Goal: Task Accomplishment & Management: Manage account settings

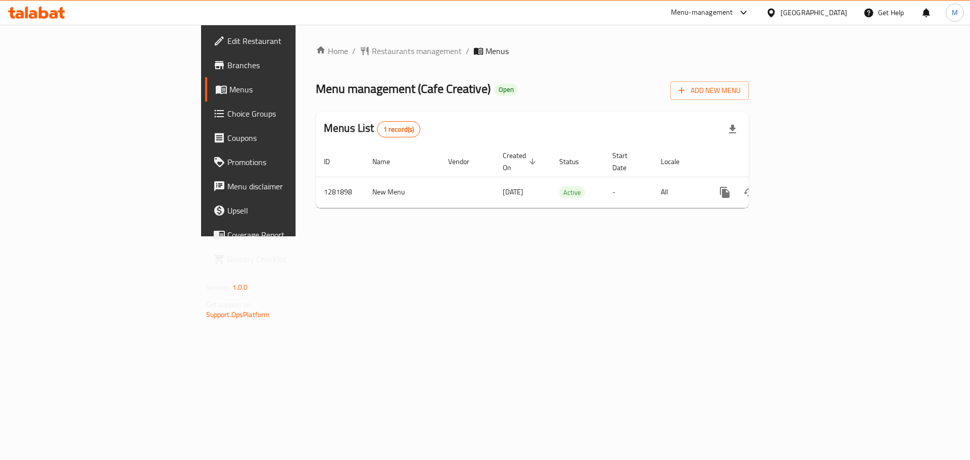
click at [227, 63] on span "Branches" at bounding box center [291, 65] width 128 height 12
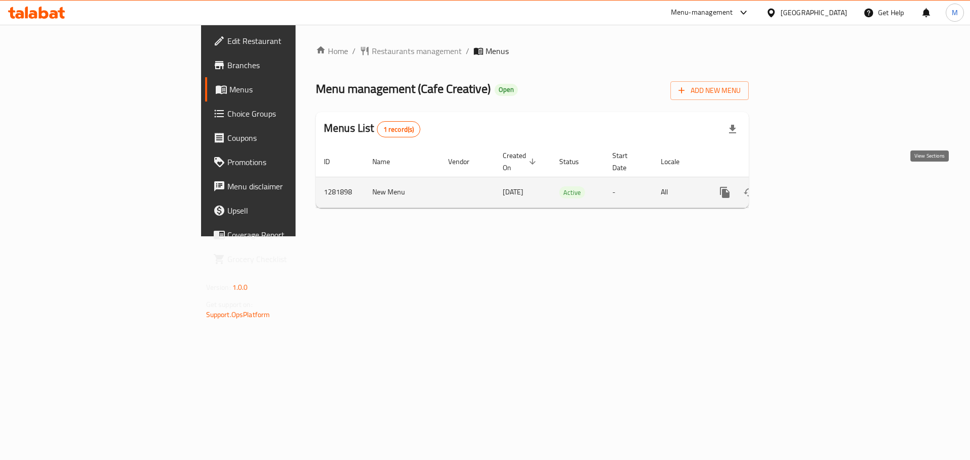
click at [804, 186] on icon "enhanced table" at bounding box center [798, 192] width 12 height 12
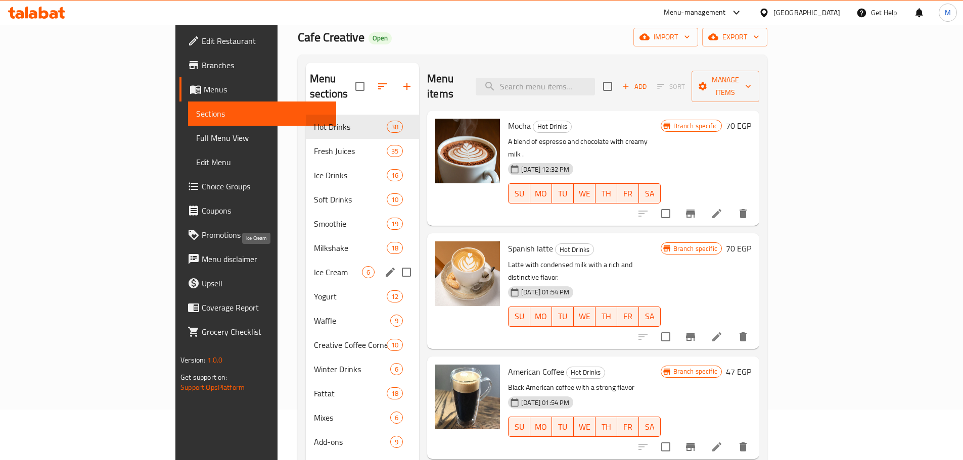
scroll to position [101, 0]
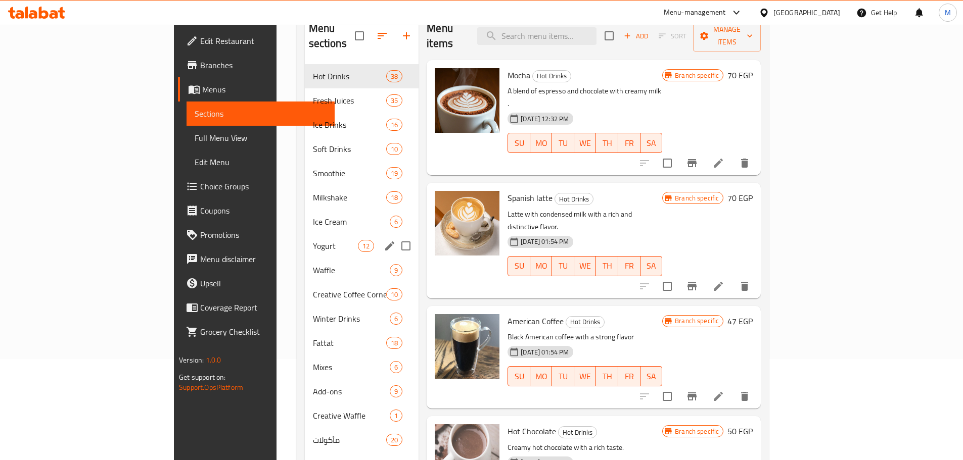
click at [305, 234] on div "Yogurt 12" at bounding box center [362, 246] width 114 height 24
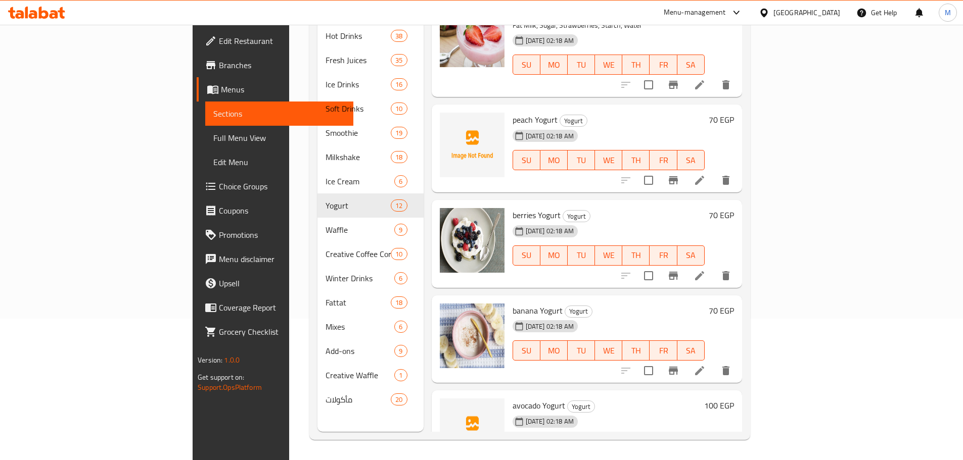
scroll to position [739, 0]
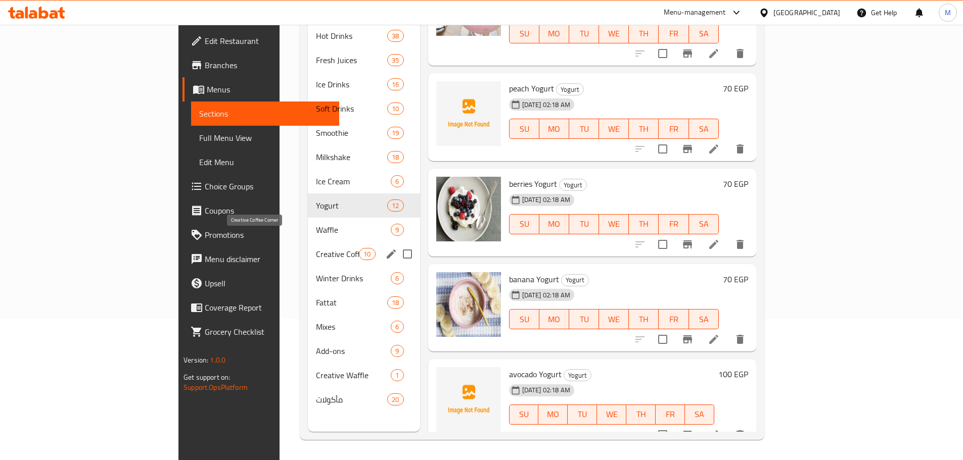
click at [316, 248] on span "Creative Coffee Corner" at bounding box center [337, 254] width 43 height 12
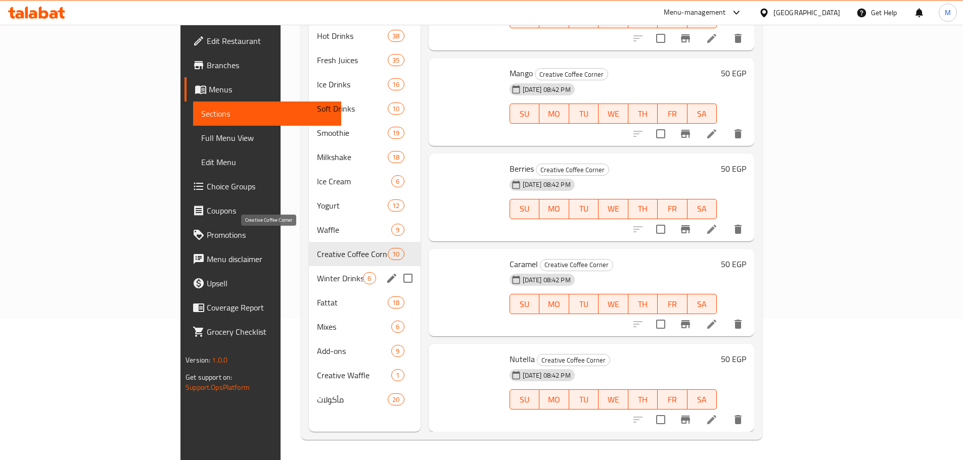
scroll to position [518, 0]
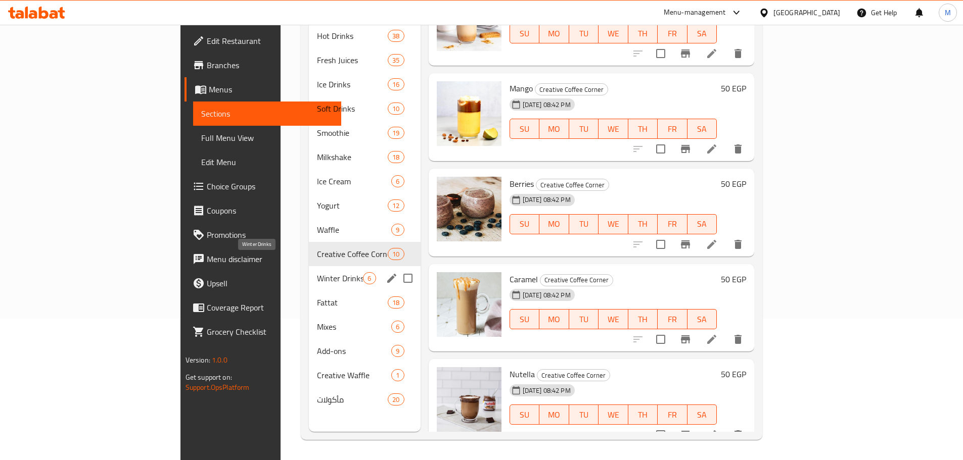
click at [317, 272] on span "Winter Drinks" at bounding box center [340, 278] width 46 height 12
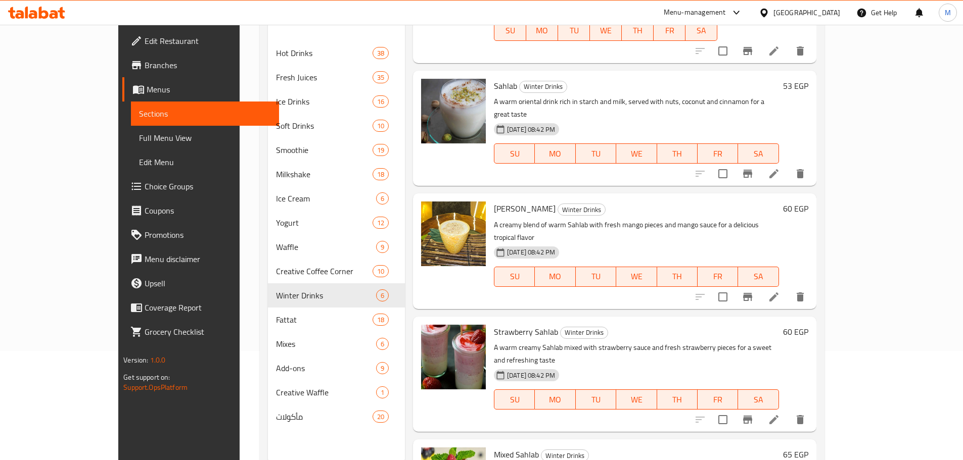
scroll to position [142, 0]
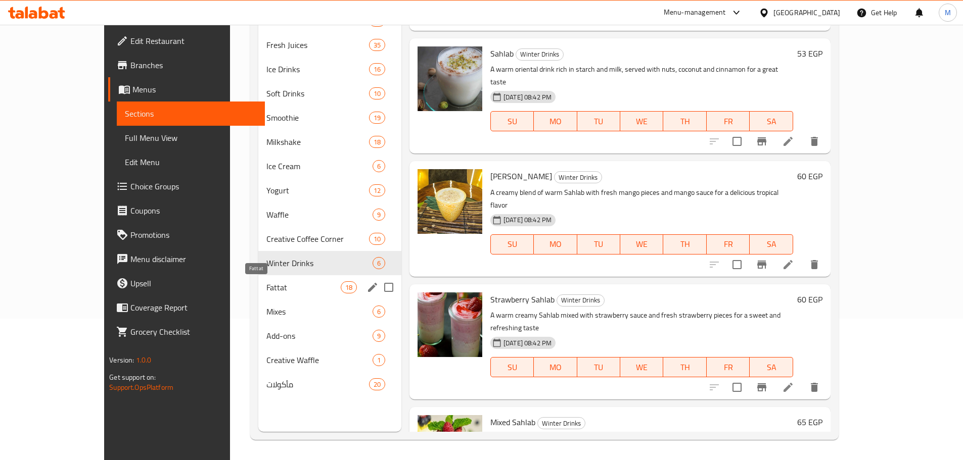
click at [266, 290] on span "Fattat" at bounding box center [303, 288] width 74 height 12
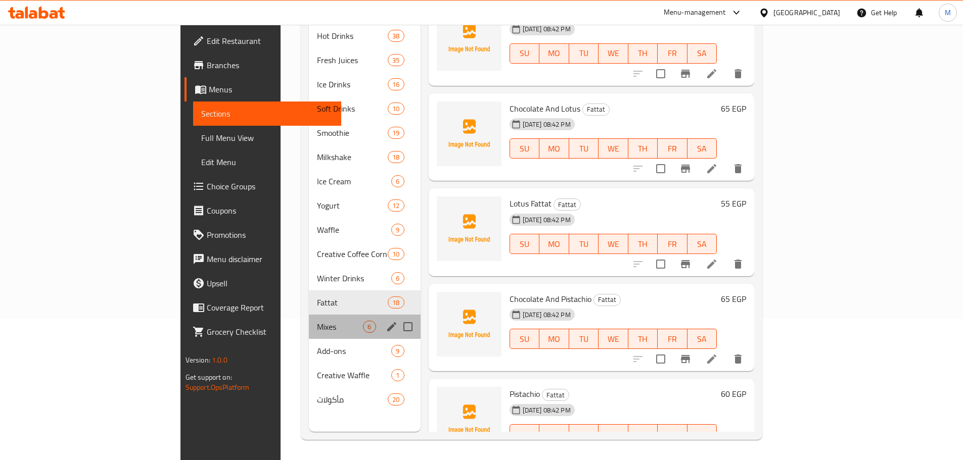
click at [309, 318] on div "Mixes 6" at bounding box center [364, 327] width 111 height 24
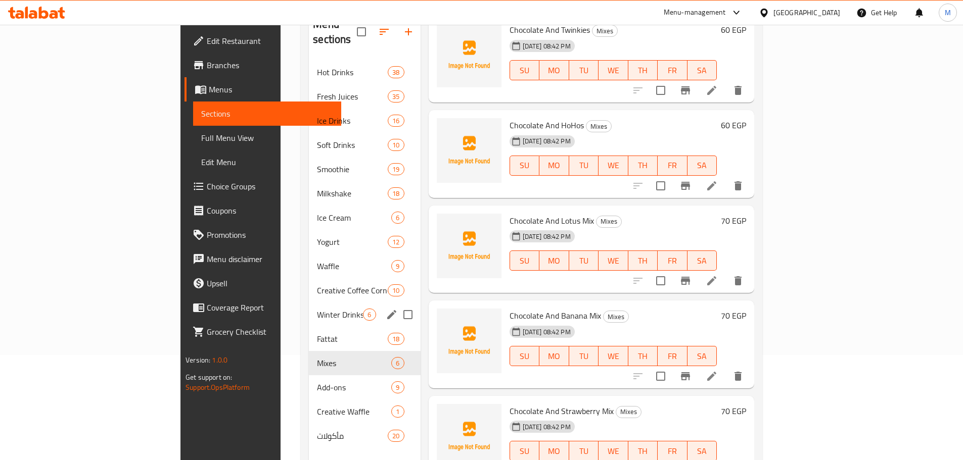
scroll to position [142, 0]
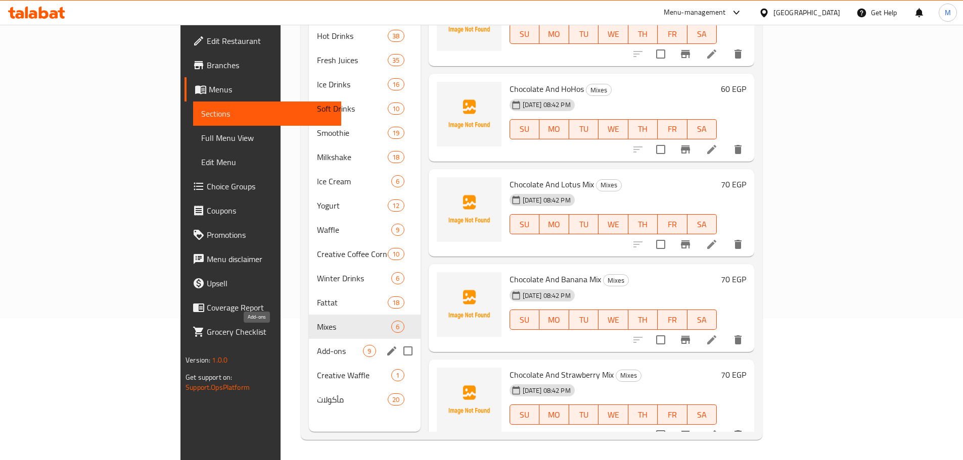
click at [317, 345] on span "Add-ons" at bounding box center [340, 351] width 46 height 12
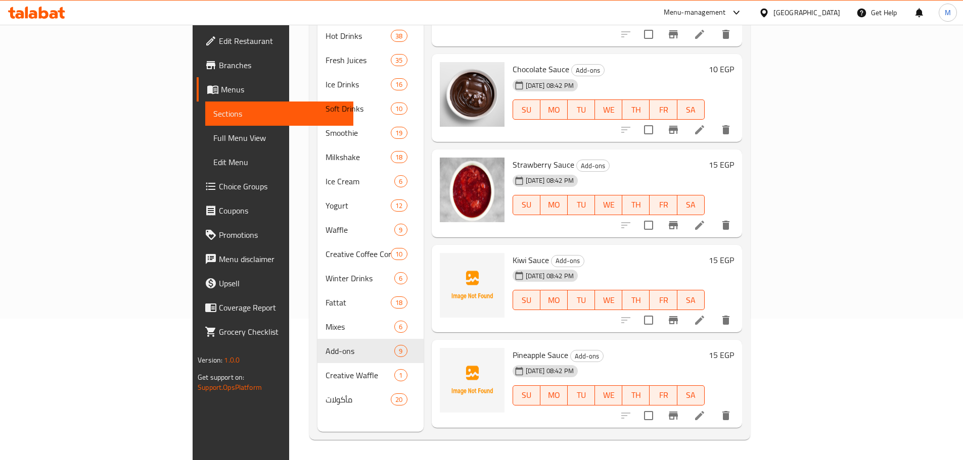
scroll to position [152, 0]
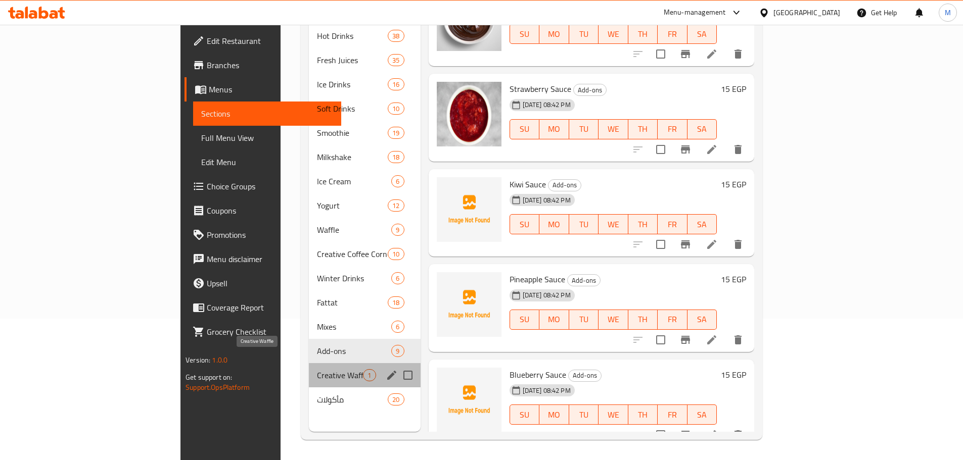
click at [317, 369] on span "Creative Waffle" at bounding box center [340, 375] width 46 height 12
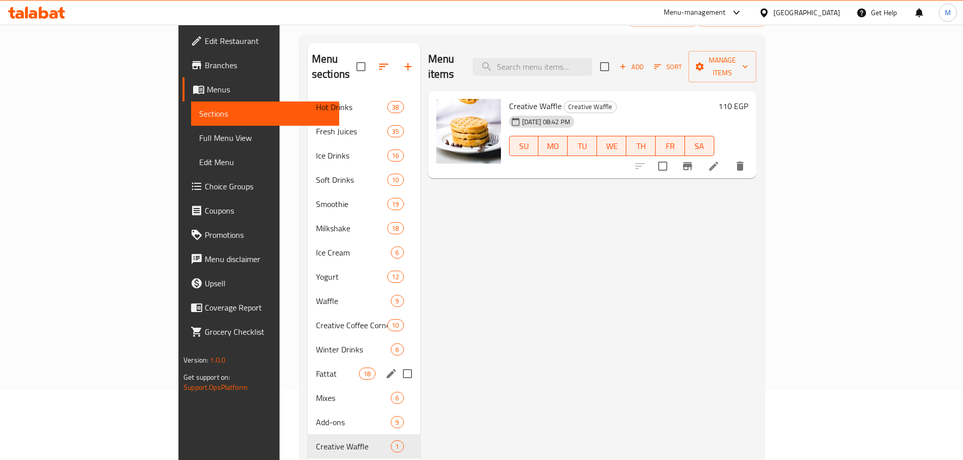
scroll to position [142, 0]
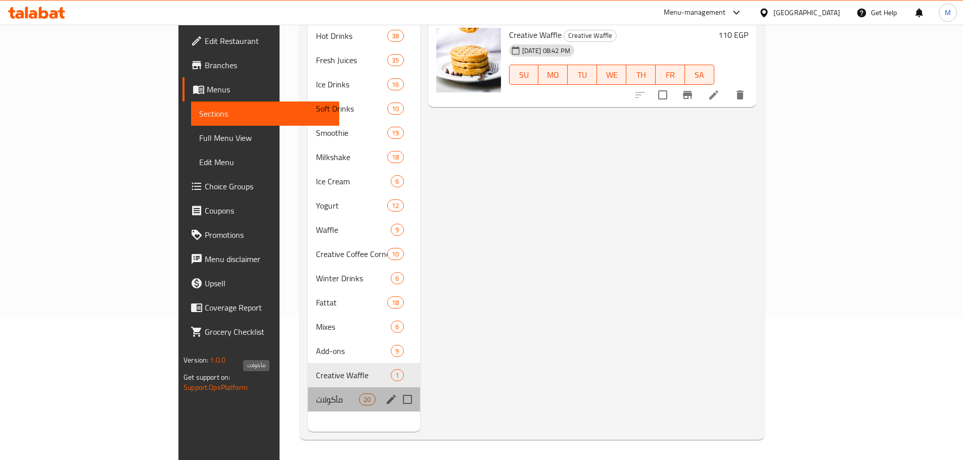
click at [316, 394] on span "مأكولات" at bounding box center [337, 400] width 43 height 12
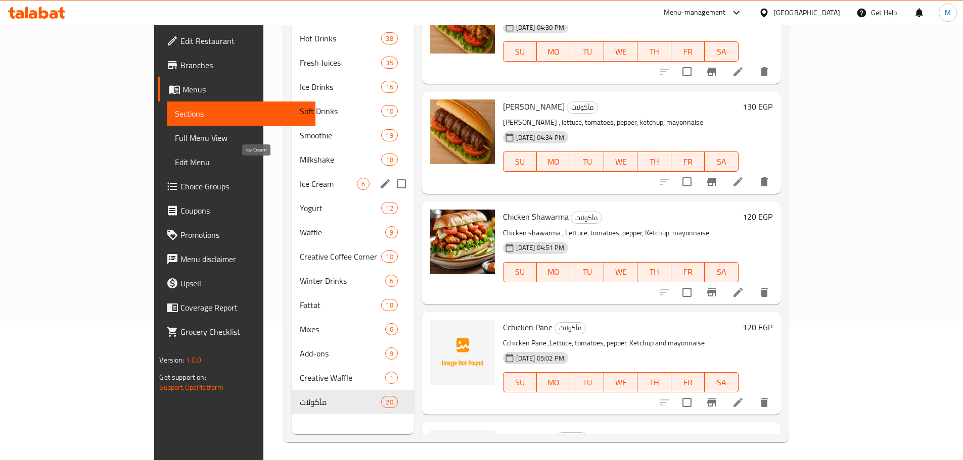
scroll to position [142, 0]
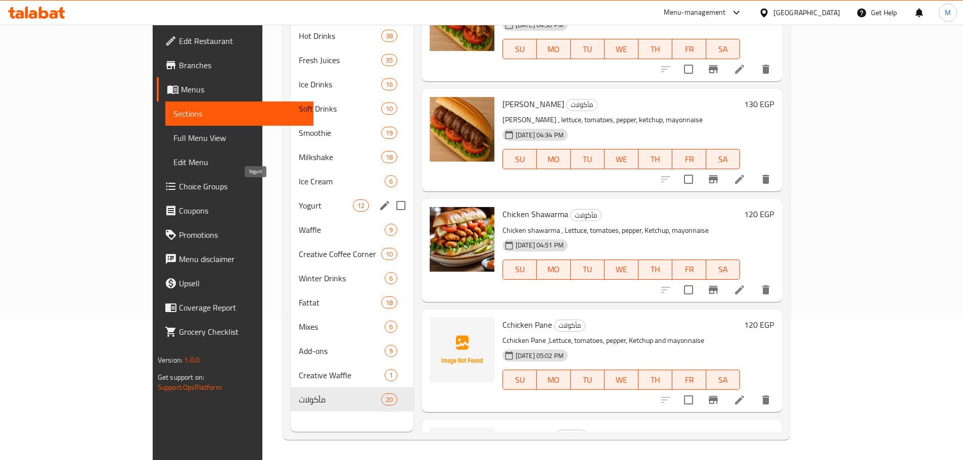
click at [299, 200] on span "Yogurt" at bounding box center [326, 206] width 54 height 12
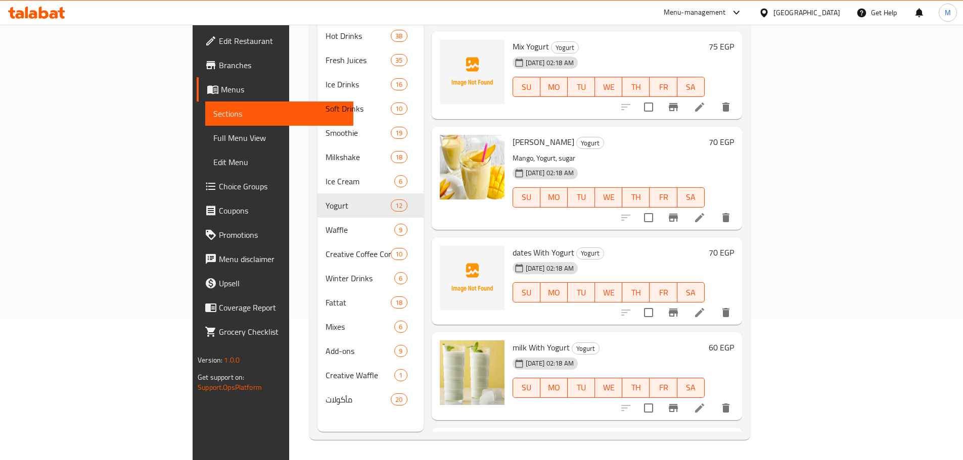
scroll to position [101, 0]
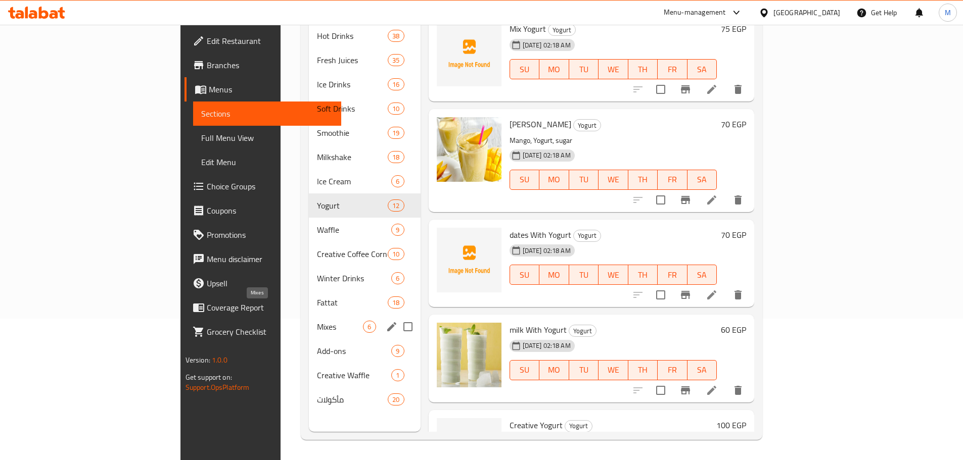
click at [317, 321] on span "Mixes" at bounding box center [340, 327] width 46 height 12
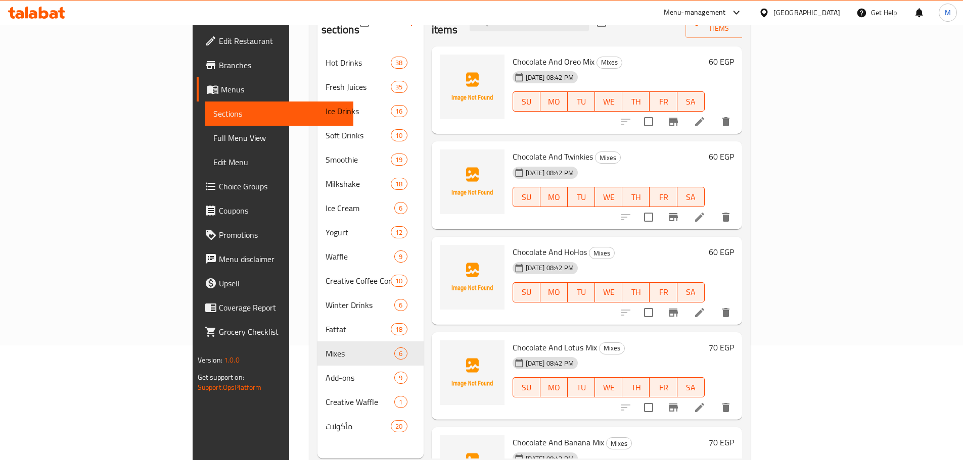
scroll to position [2, 0]
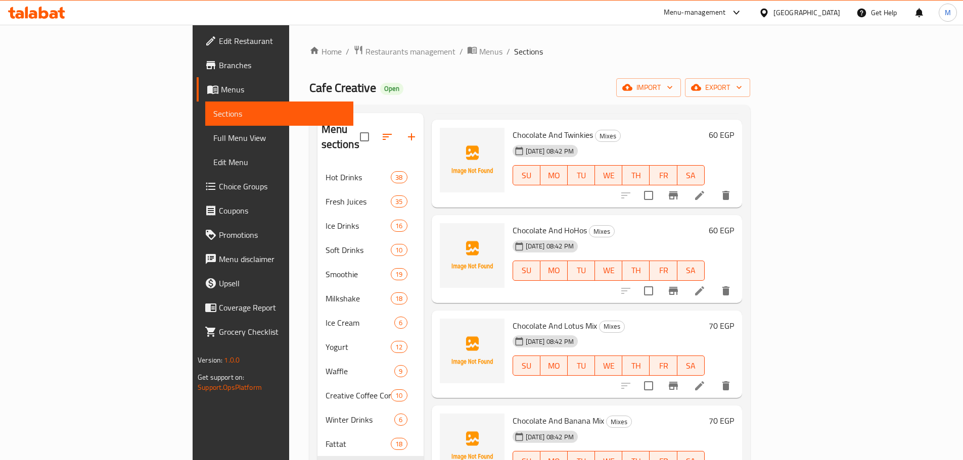
click at [429, 74] on div "Home / Restaurants management / Menus / Sections Cafe Creative Open import expo…" at bounding box center [529, 313] width 441 height 537
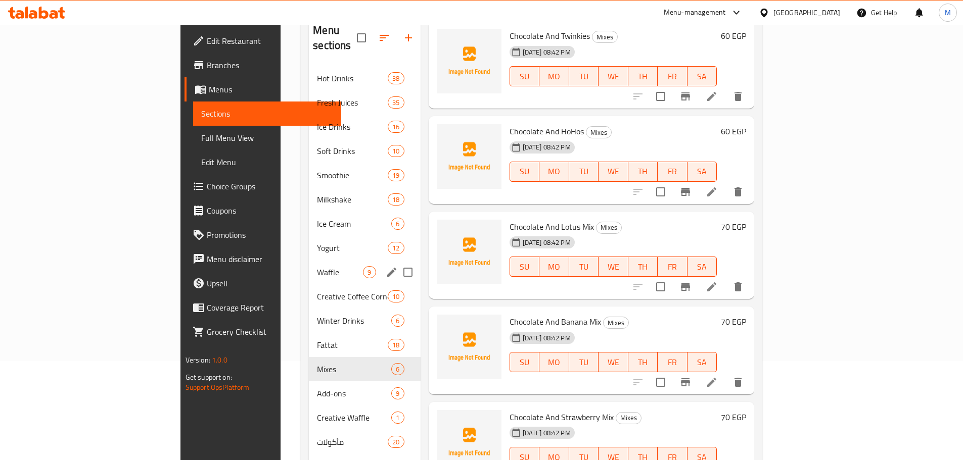
scroll to position [101, 0]
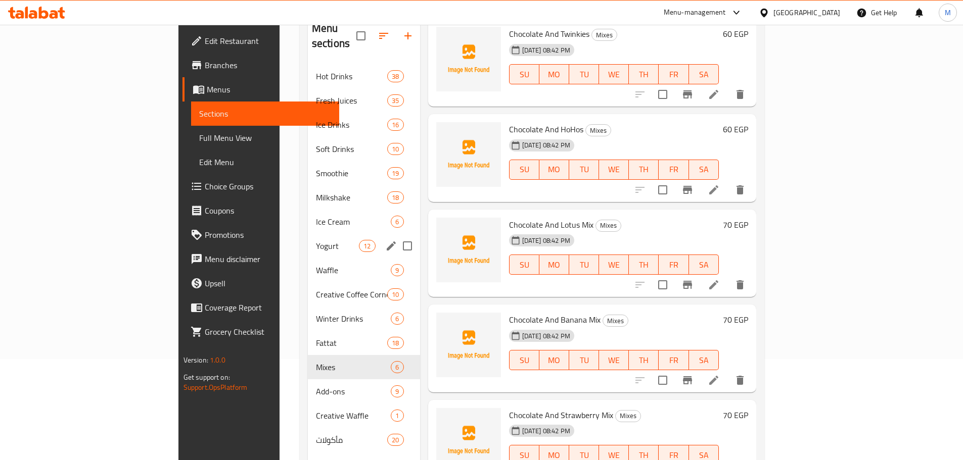
click at [316, 240] on span "Yogurt" at bounding box center [337, 246] width 43 height 12
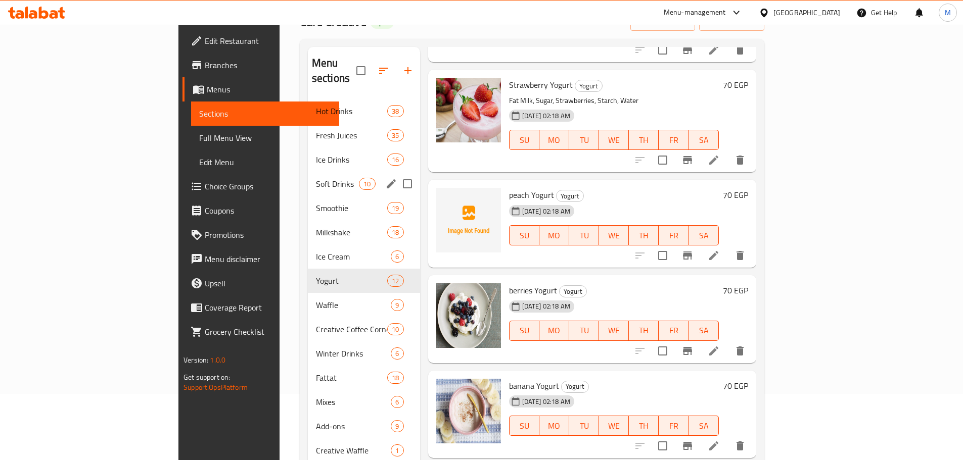
scroll to position [91, 0]
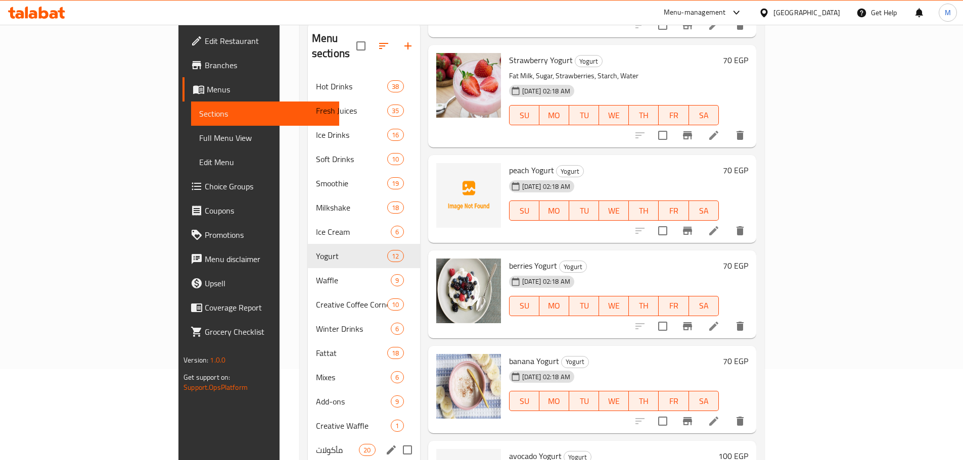
click at [308, 438] on div "مأكولات 20" at bounding box center [364, 450] width 112 height 24
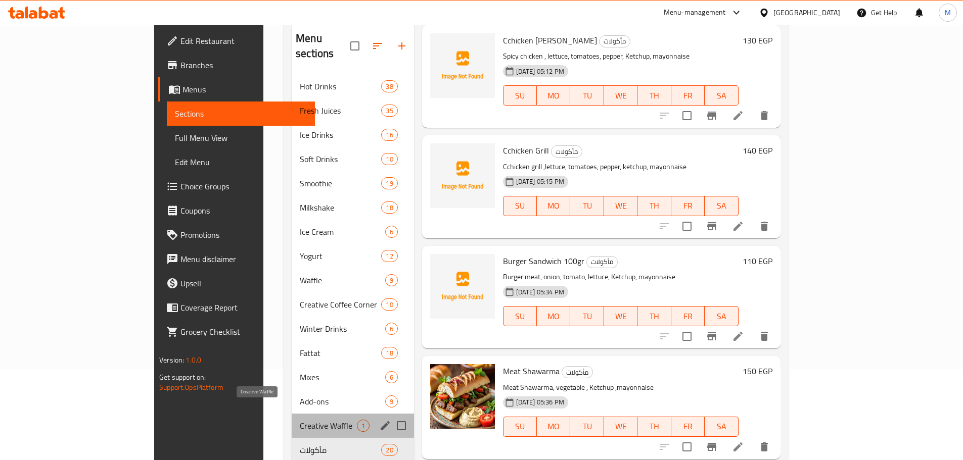
click at [300, 420] on span "Creative Waffle" at bounding box center [328, 426] width 57 height 12
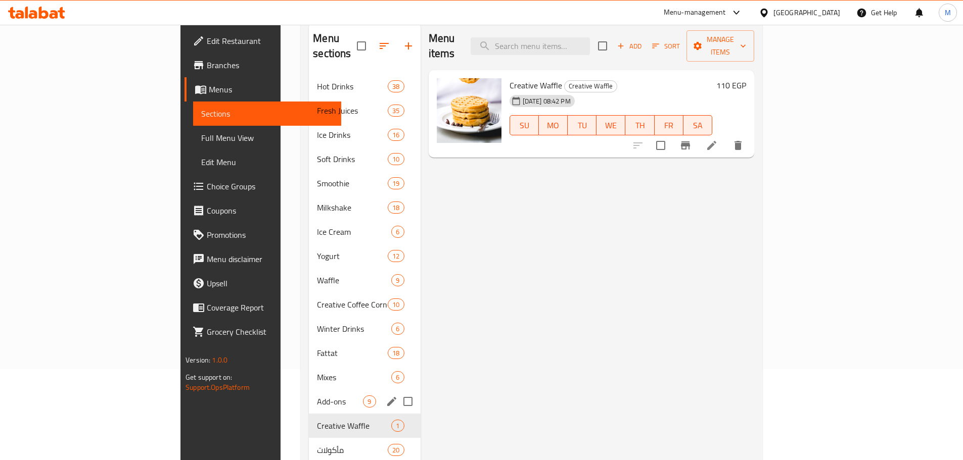
click at [317, 396] on span "Add-ons" at bounding box center [340, 402] width 46 height 12
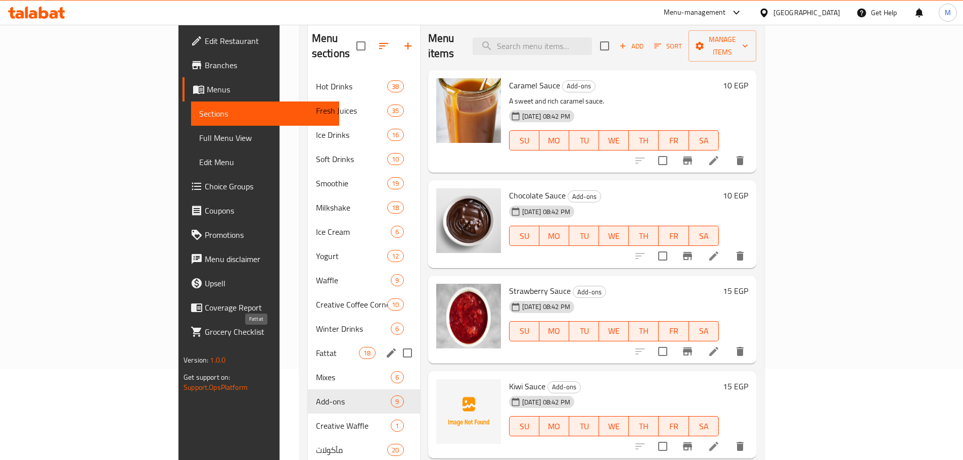
click at [316, 347] on span "Fattat" at bounding box center [337, 353] width 43 height 12
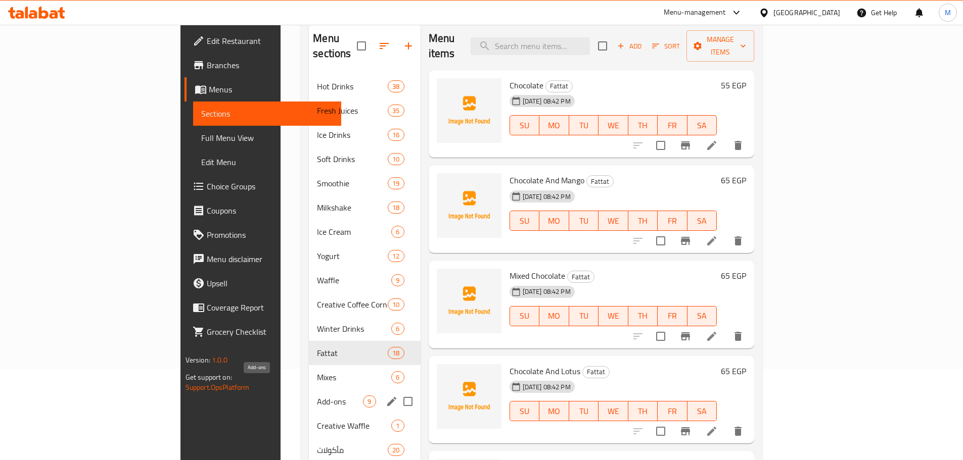
click at [317, 396] on span "Add-ons" at bounding box center [340, 402] width 46 height 12
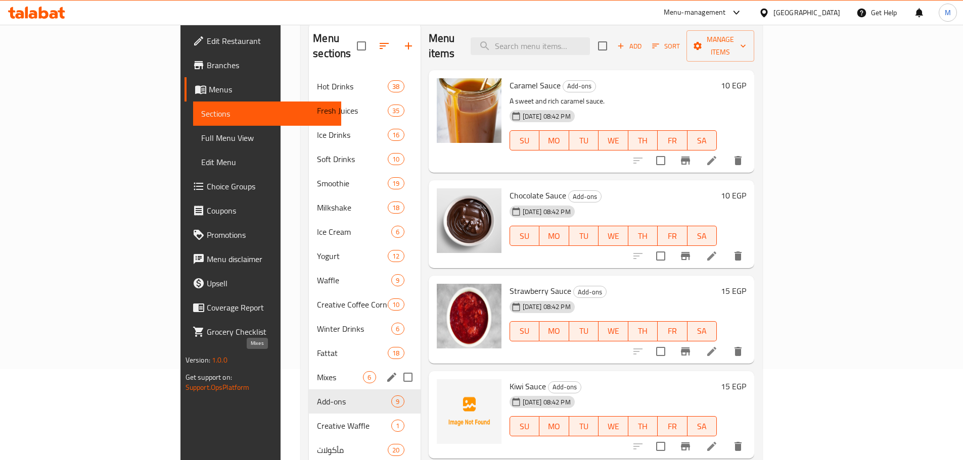
click at [317, 371] on span "Mixes" at bounding box center [340, 377] width 46 height 12
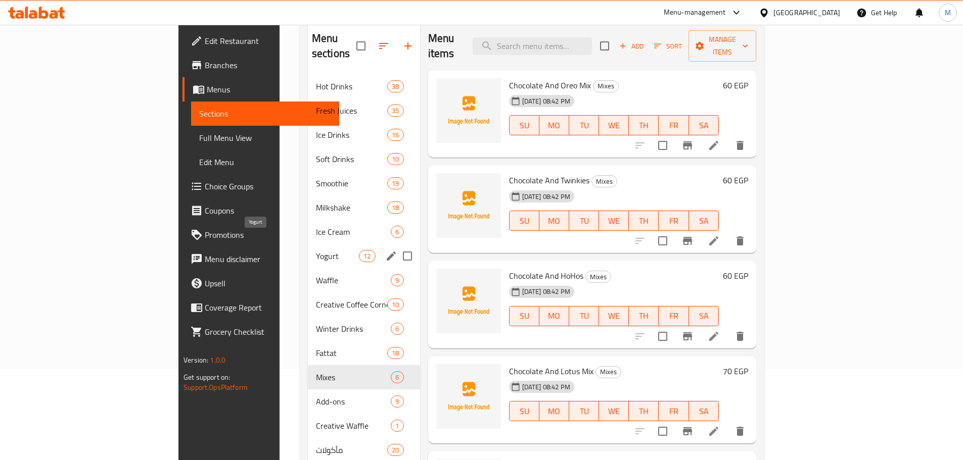
click at [316, 250] on span "Yogurt" at bounding box center [337, 256] width 43 height 12
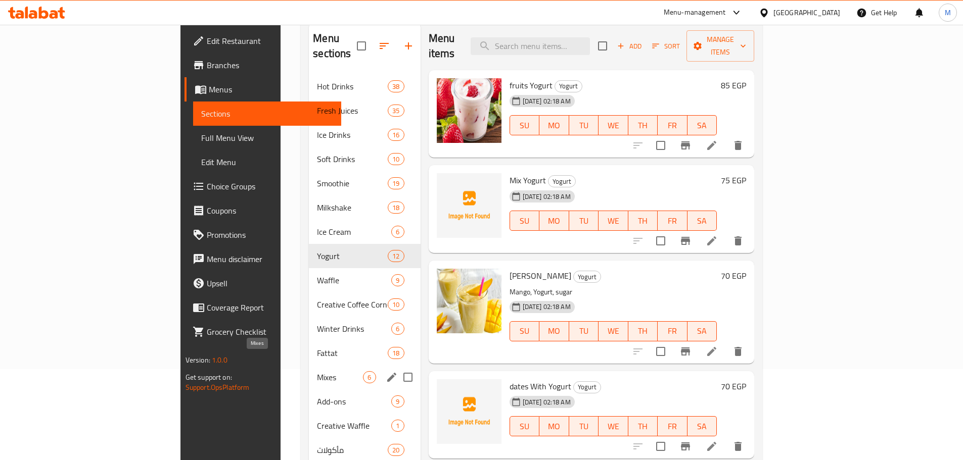
click at [317, 371] on span "Mixes" at bounding box center [340, 377] width 46 height 12
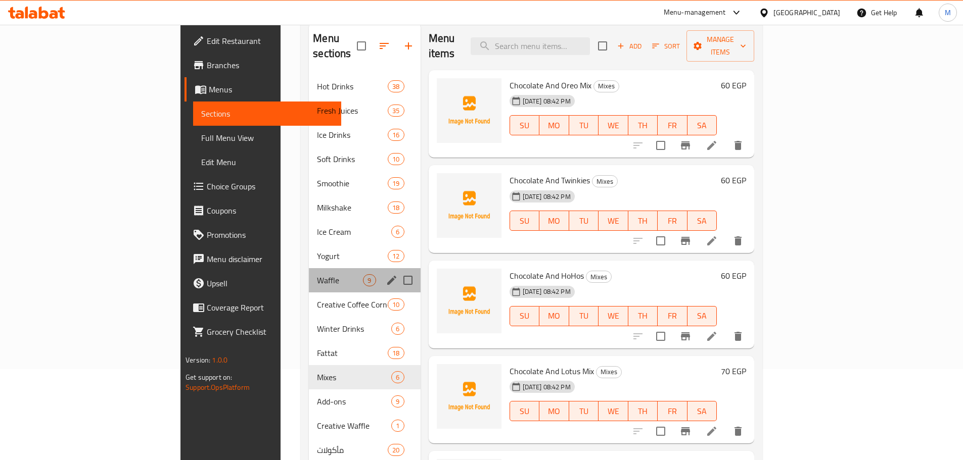
click at [309, 272] on div "Waffle 9" at bounding box center [364, 280] width 111 height 24
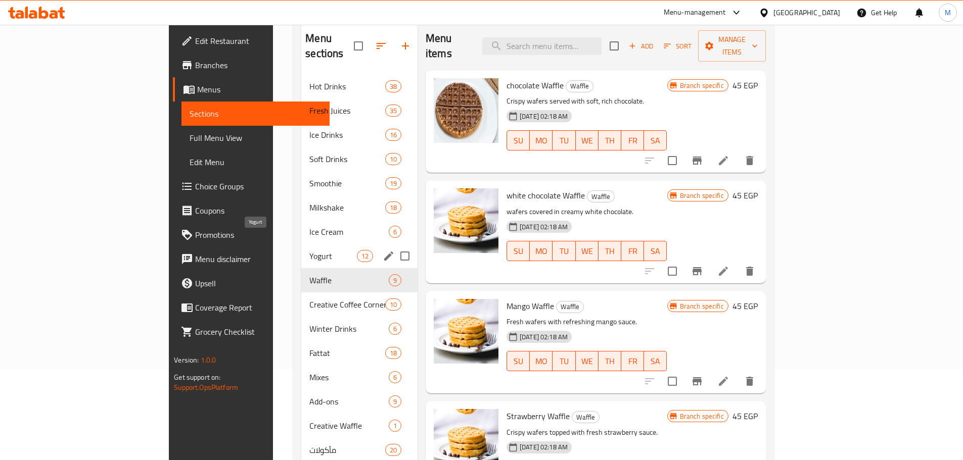
click at [309, 250] on span "Yogurt" at bounding box center [332, 256] width 47 height 12
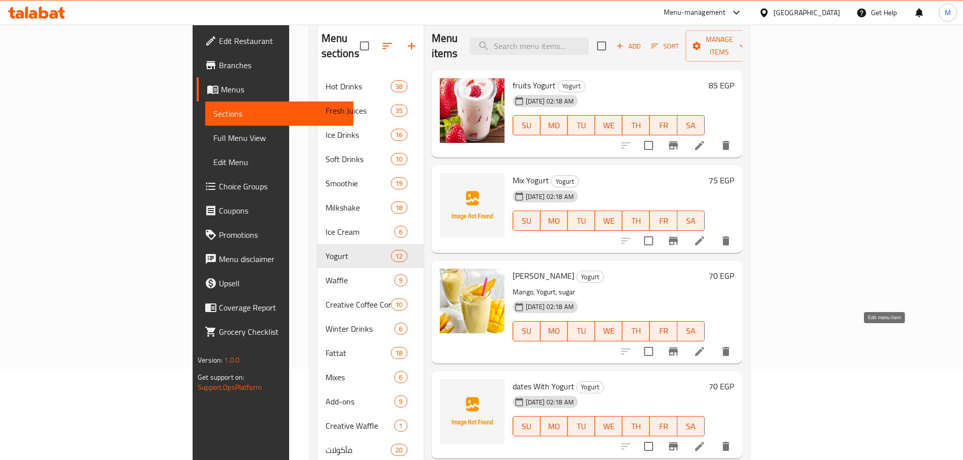
click at [706, 346] on icon at bounding box center [699, 352] width 12 height 12
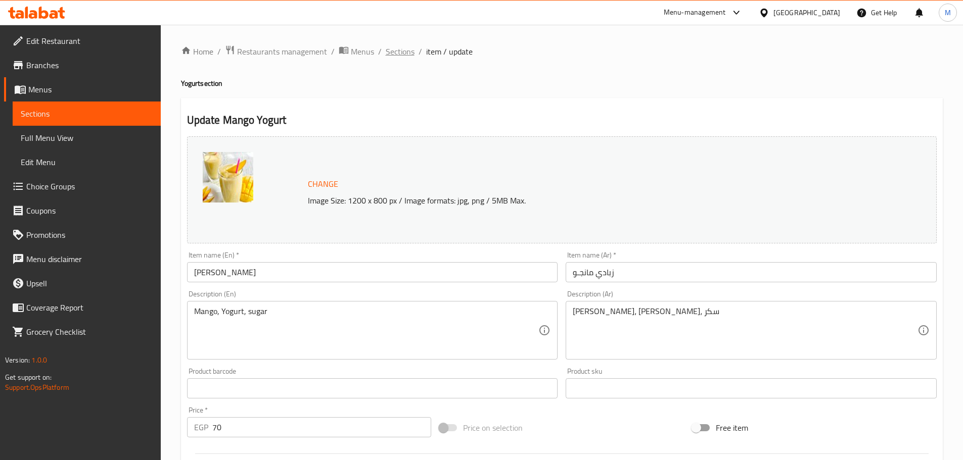
click at [398, 50] on span "Sections" at bounding box center [400, 51] width 29 height 12
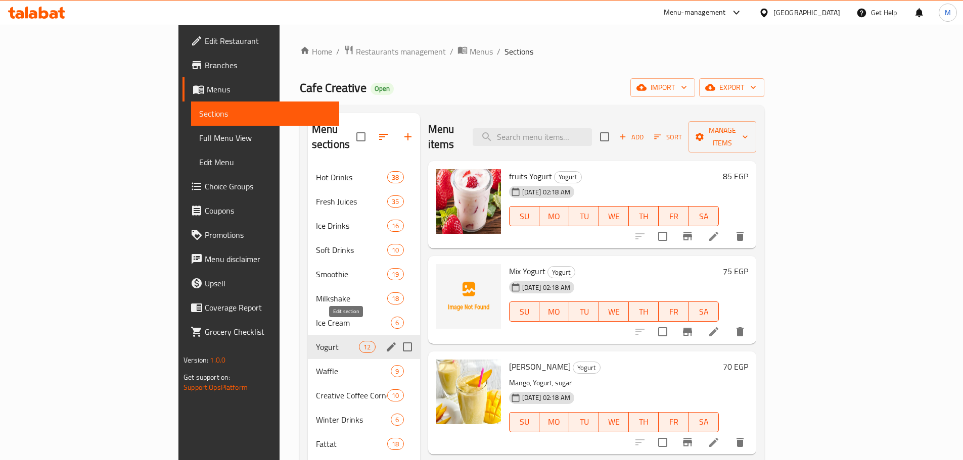
click at [387, 343] on icon "edit" at bounding box center [391, 347] width 9 height 9
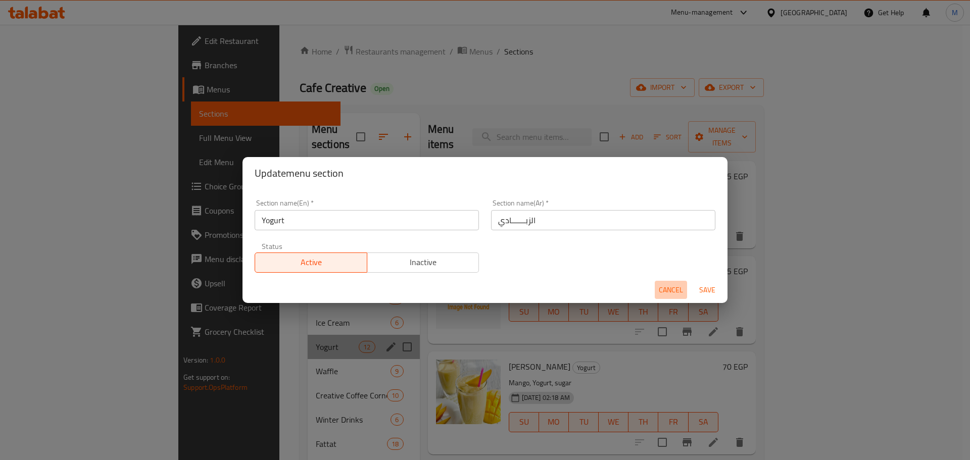
click at [670, 288] on span "Cancel" at bounding box center [671, 290] width 24 height 13
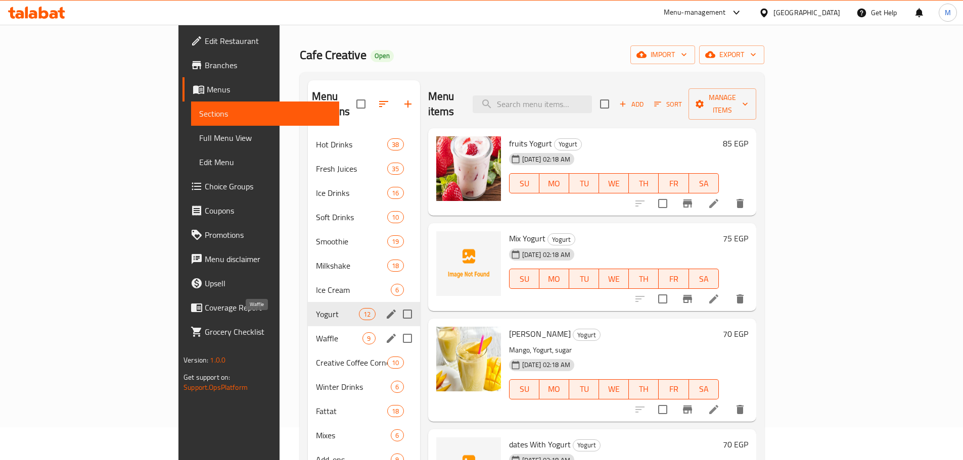
scroll to position [51, 0]
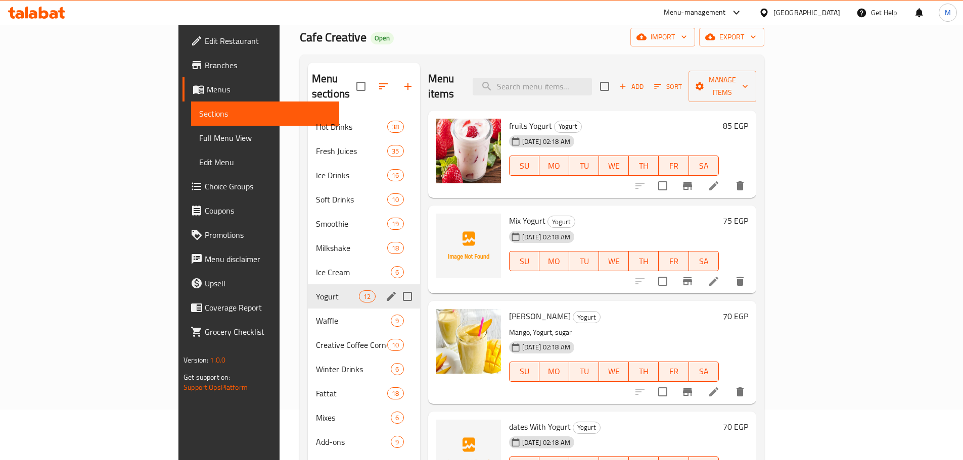
click at [279, 298] on div "Home / Restaurants management / Menus / Sections Cafe Creative Open import expo…" at bounding box center [531, 262] width 505 height 577
click at [316, 388] on span "Fattat" at bounding box center [337, 394] width 43 height 12
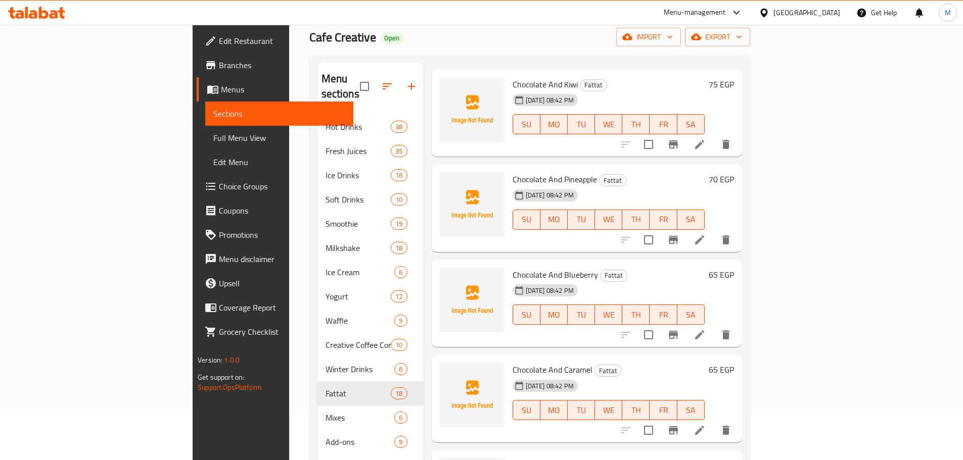
scroll to position [142, 0]
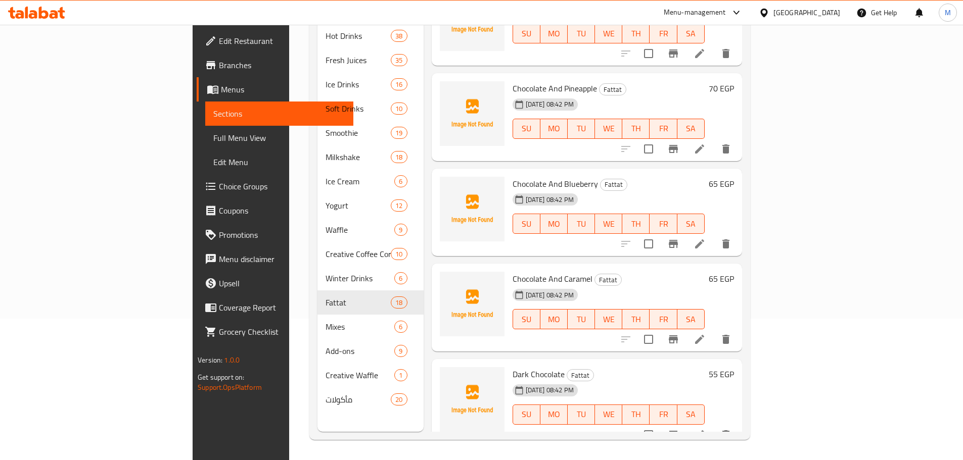
click at [566, 367] on h6 "Dark Chocolate Fattat" at bounding box center [608, 374] width 192 height 14
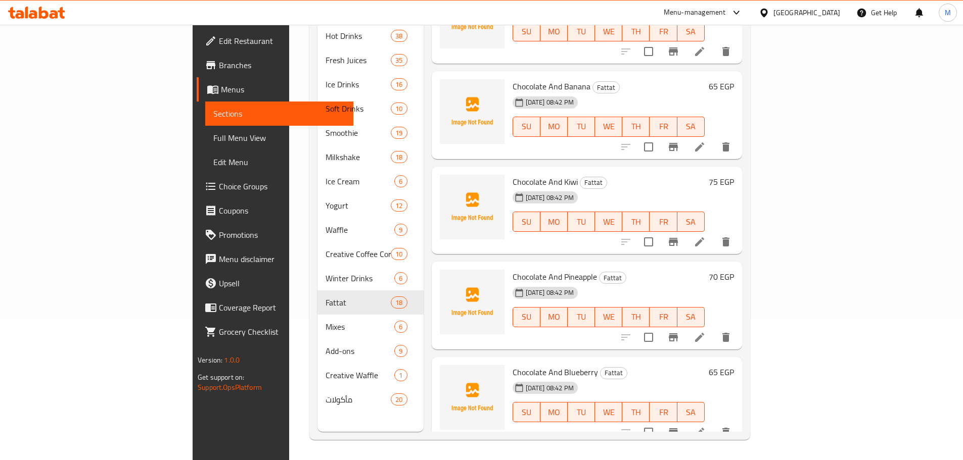
scroll to position [1079, 0]
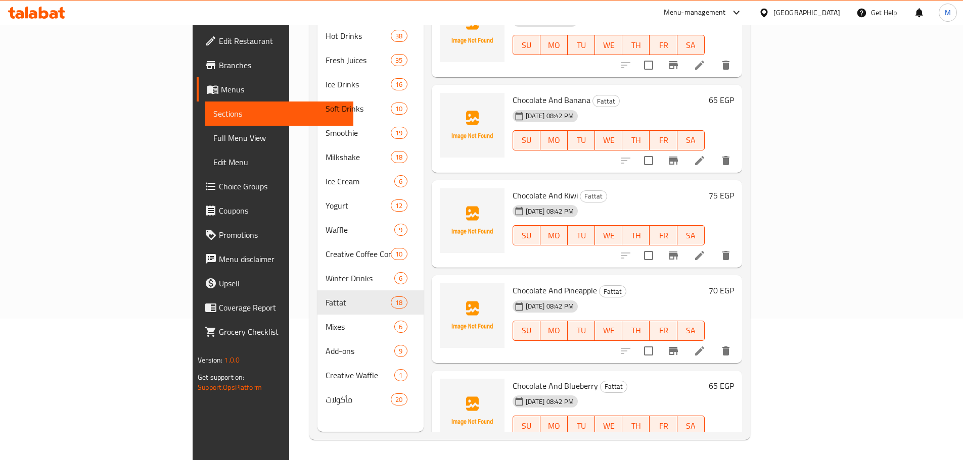
click at [289, 288] on div "Home / Restaurants management / Menus / Sections Cafe Creative Open import expo…" at bounding box center [529, 171] width 481 height 577
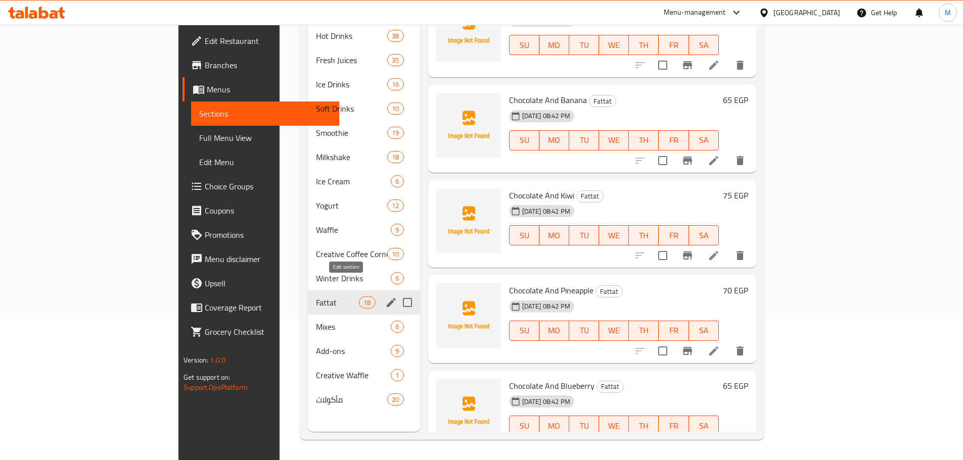
click at [385, 297] on icon "edit" at bounding box center [391, 303] width 12 height 12
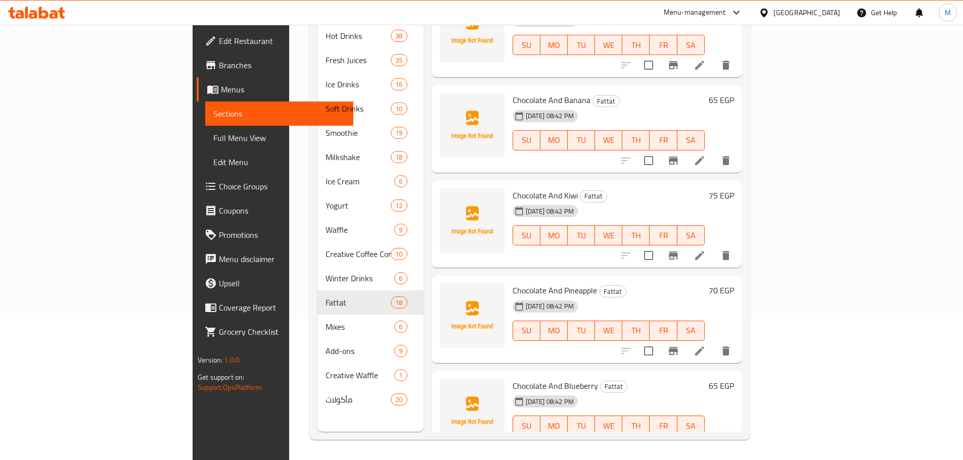
click at [317, 402] on div "Menu sections Hot Drinks 38 Fresh Juices 35 Ice Drinks 16 Soft Drinks 10 Smooth…" at bounding box center [370, 202] width 106 height 460
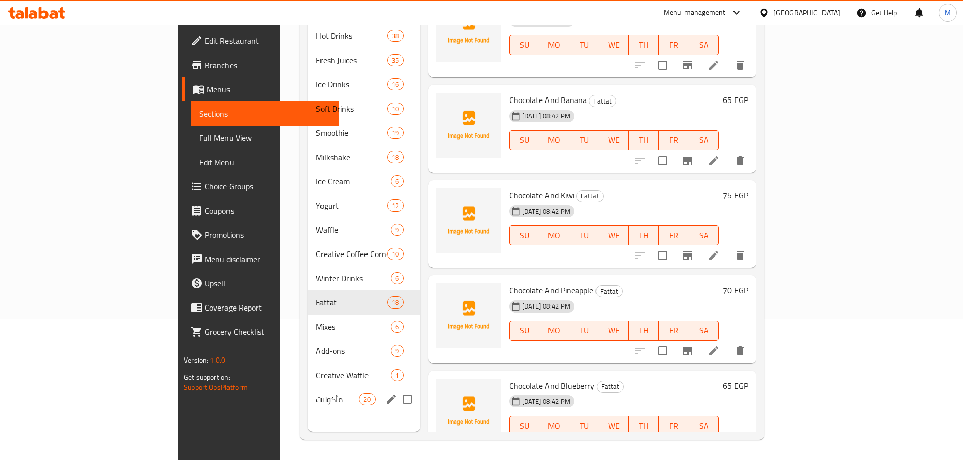
click at [336, 388] on div "مأكولات 20" at bounding box center [364, 400] width 112 height 24
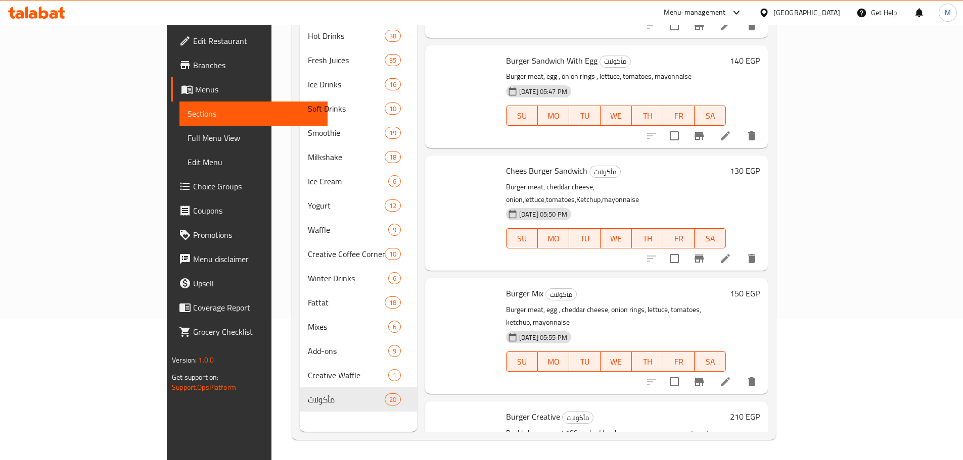
click at [360, 401] on div "Menu sections Hot Drinks 38 Fresh Juices 35 Ice Drinks 16 Soft Drinks 10 Smooth…" at bounding box center [358, 202] width 117 height 460
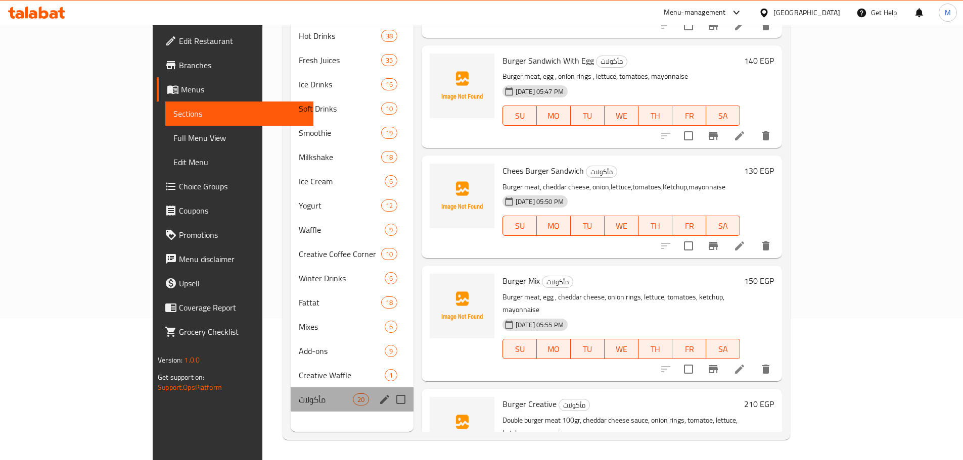
click at [338, 392] on div "مأكولات 20" at bounding box center [352, 400] width 123 height 24
click at [380, 395] on icon "edit" at bounding box center [384, 399] width 9 height 9
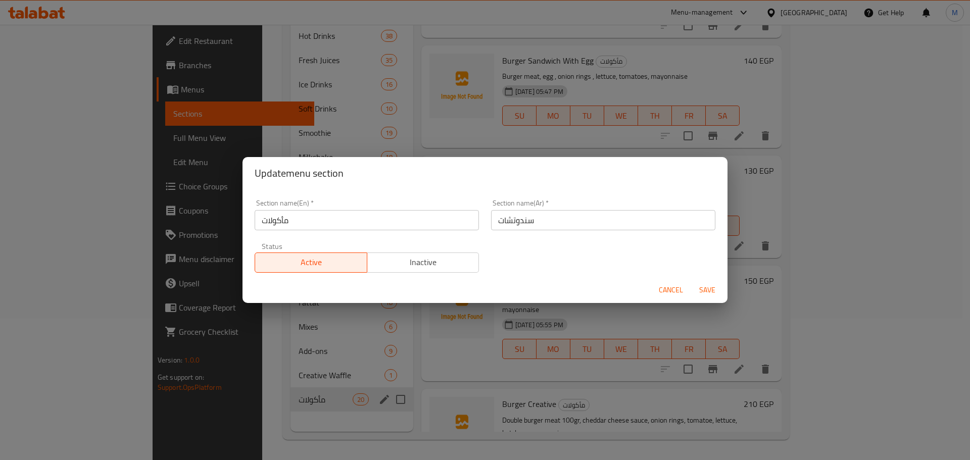
click at [412, 223] on input "مأكولات" at bounding box center [367, 220] width 224 height 20
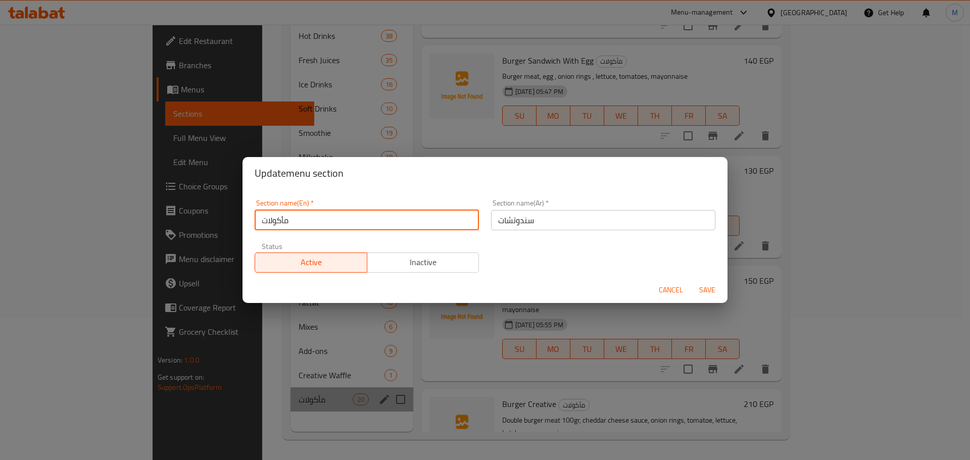
click at [412, 223] on input "مأكولات" at bounding box center [367, 220] width 224 height 20
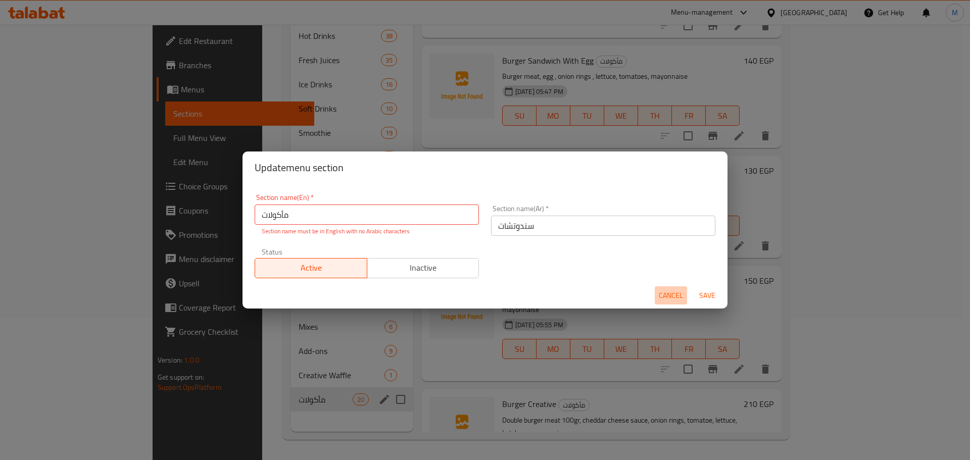
click at [668, 290] on span "Cancel" at bounding box center [671, 296] width 24 height 13
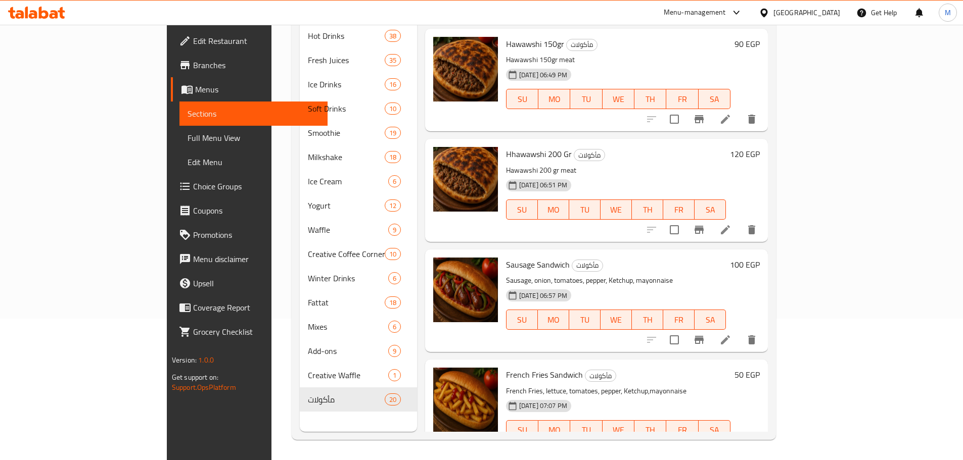
scroll to position [1773, 0]
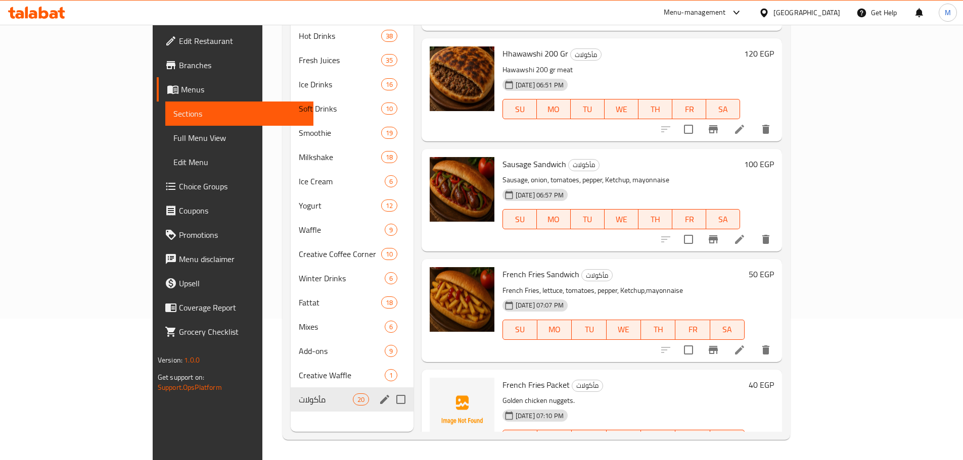
click at [298, 395] on div "مأكولات 20" at bounding box center [352, 400] width 123 height 24
click at [380, 395] on icon "edit" at bounding box center [384, 399] width 9 height 9
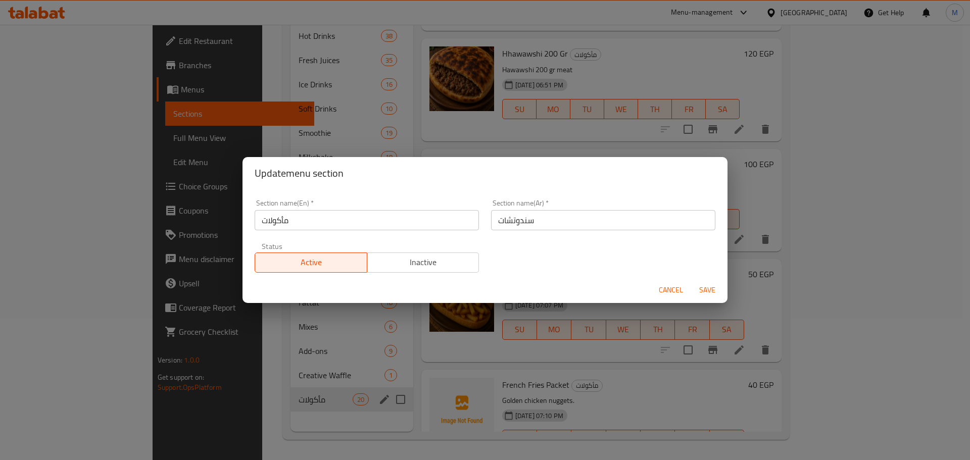
click at [633, 213] on input "سندوتشات" at bounding box center [603, 220] width 224 height 20
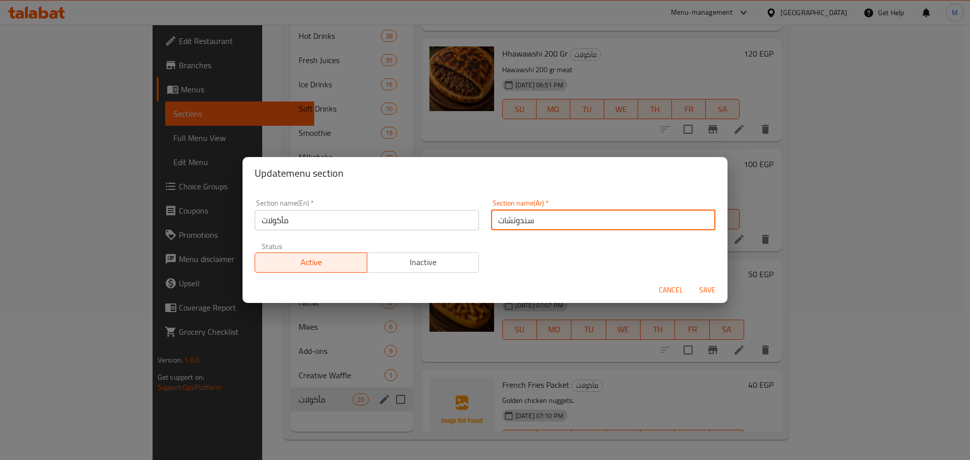
click at [633, 213] on input "سندوتشات" at bounding box center [603, 220] width 224 height 20
click at [208, 212] on div "Update menu section Section name(En)   * مأكولات Section name(En) * Section nam…" at bounding box center [485, 230] width 970 height 460
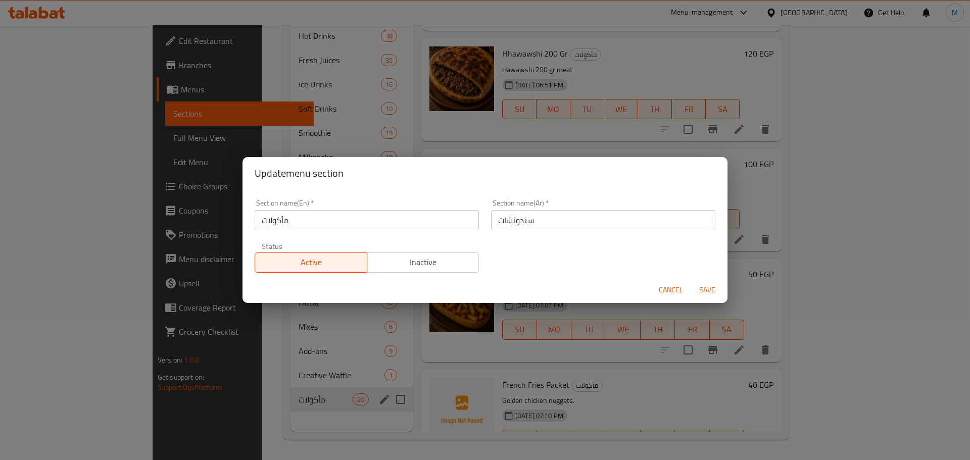
click at [272, 221] on input "مأكولات" at bounding box center [367, 220] width 224 height 20
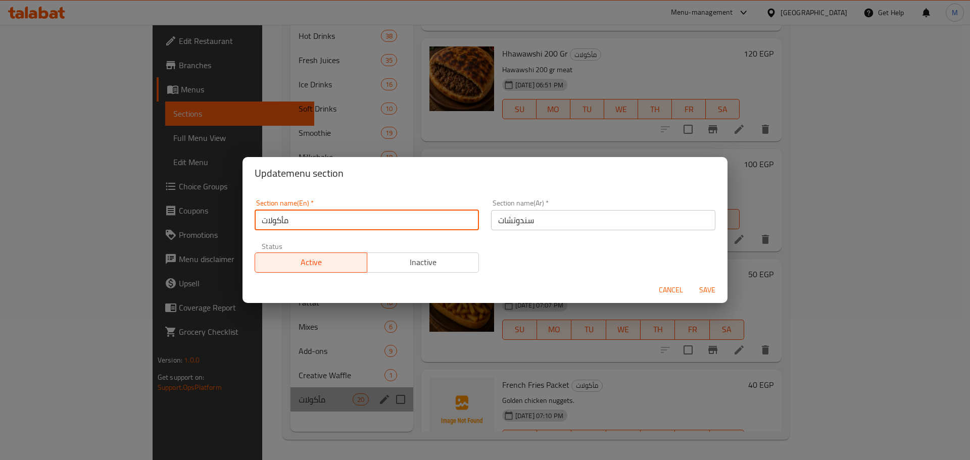
click at [272, 221] on input "مأكولات" at bounding box center [367, 220] width 224 height 20
click at [573, 219] on input "سندوتشات" at bounding box center [603, 220] width 224 height 20
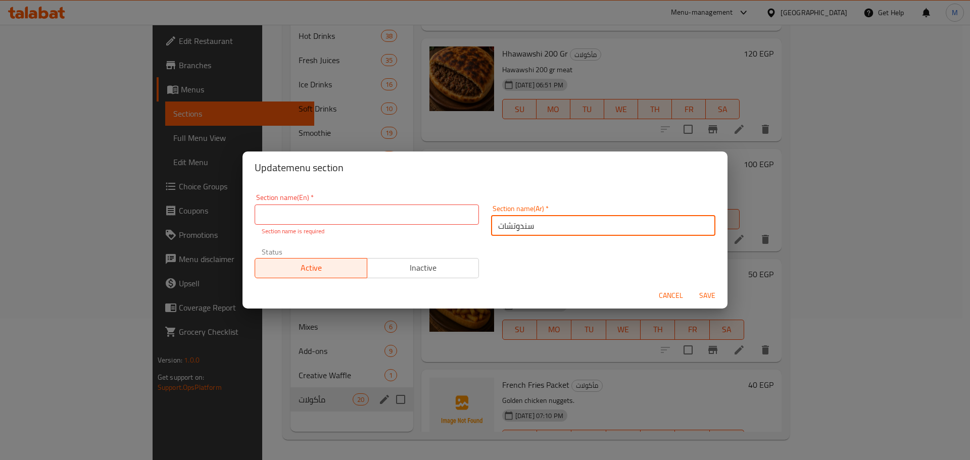
paste input "مأكولات"
click at [524, 224] on input "سندوتشات مأكولات" at bounding box center [603, 226] width 224 height 20
click at [532, 227] on input "سندوتشات" at bounding box center [603, 226] width 224 height 20
click at [530, 227] on input "سندوتشات" at bounding box center [603, 226] width 224 height 20
paste input "مأكولات"
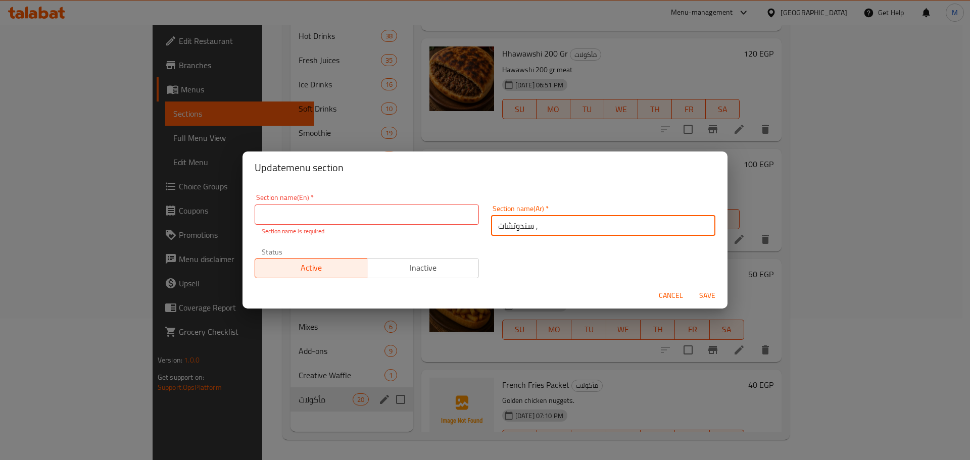
paste input "مأكولات"
type input "سندوتشات ومأكولات"
click at [350, 211] on input "text" at bounding box center [367, 215] width 224 height 20
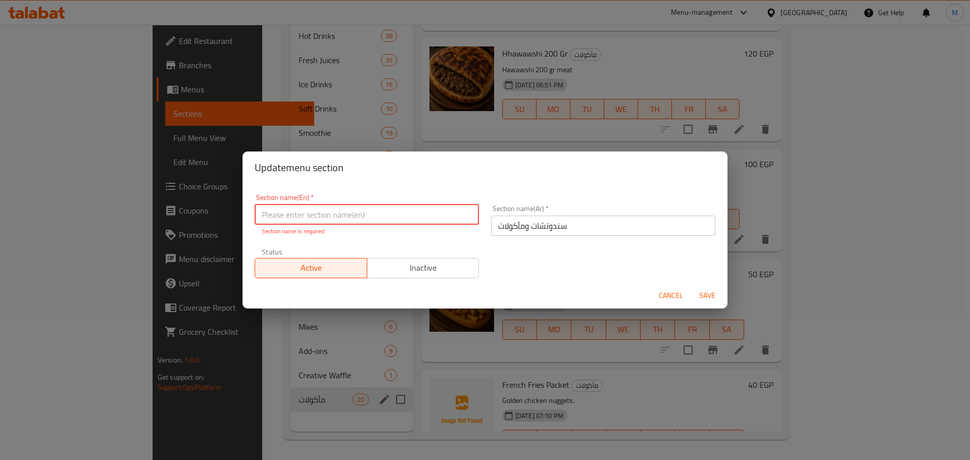
type input "d"
type input "Food and sandwiches"
click at [711, 300] on div "Cancel Save" at bounding box center [485, 296] width 485 height 27
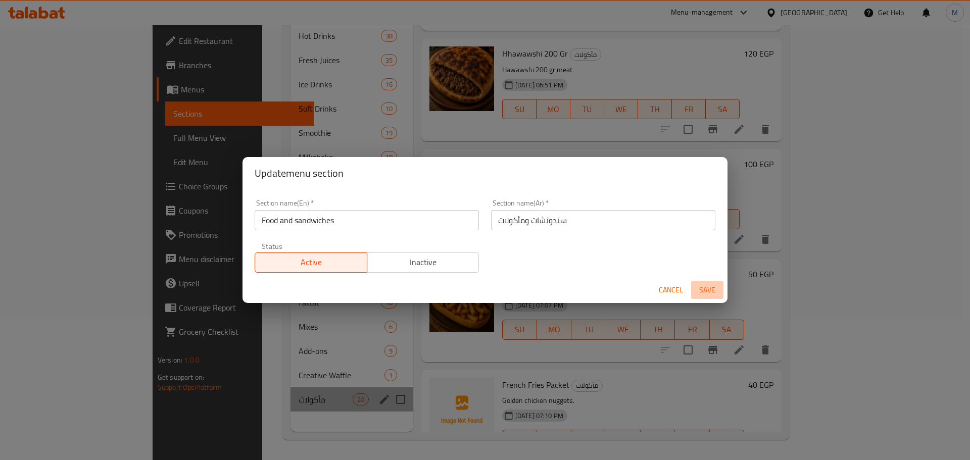
click at [703, 287] on span "Save" at bounding box center [707, 290] width 24 height 13
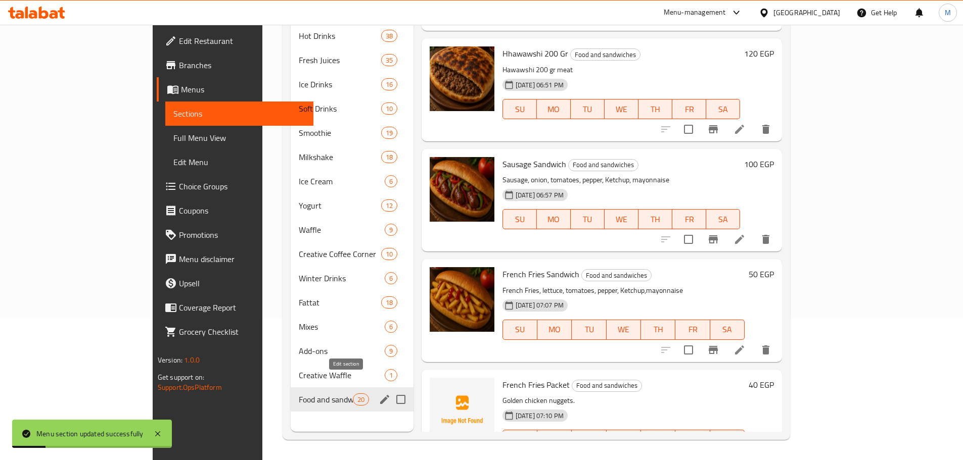
click at [379, 394] on icon "edit" at bounding box center [385, 400] width 12 height 12
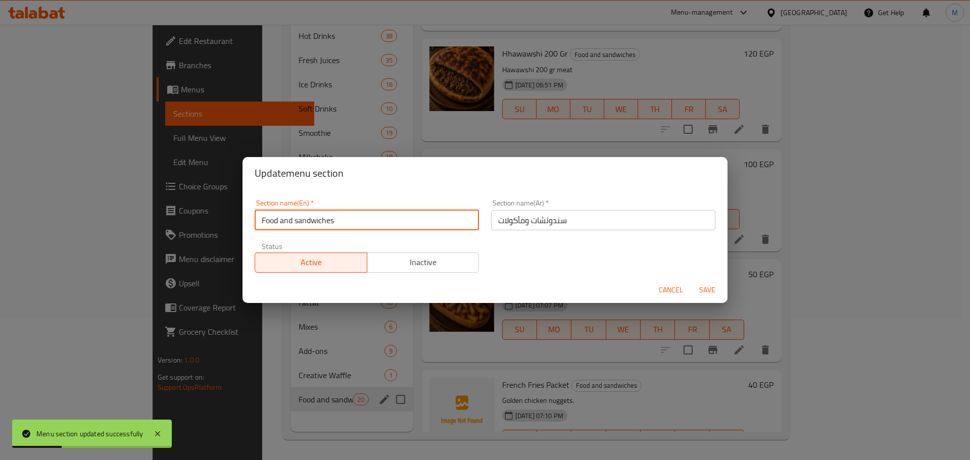
click at [294, 220] on input "Food and sandwiches" at bounding box center [367, 220] width 224 height 20
type input "Food and Sandwiches"
click at [703, 285] on span "Save" at bounding box center [707, 290] width 24 height 13
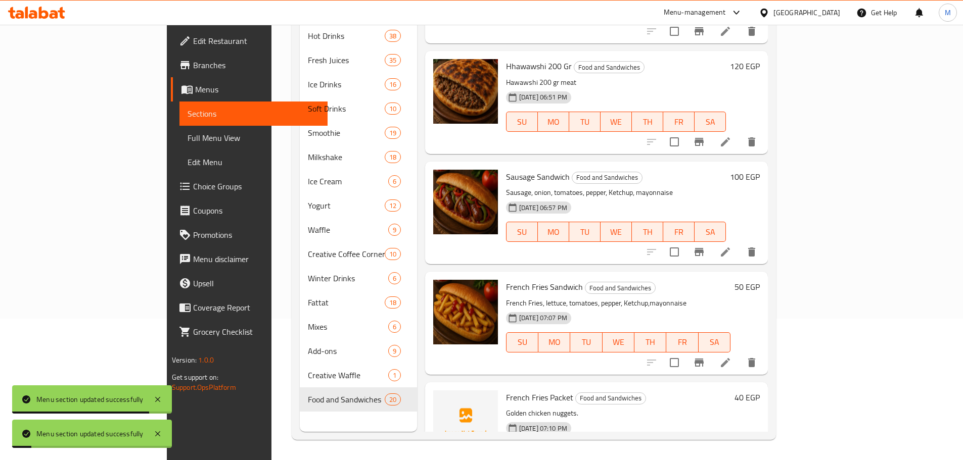
click at [429, 423] on div at bounding box center [465, 434] width 73 height 95
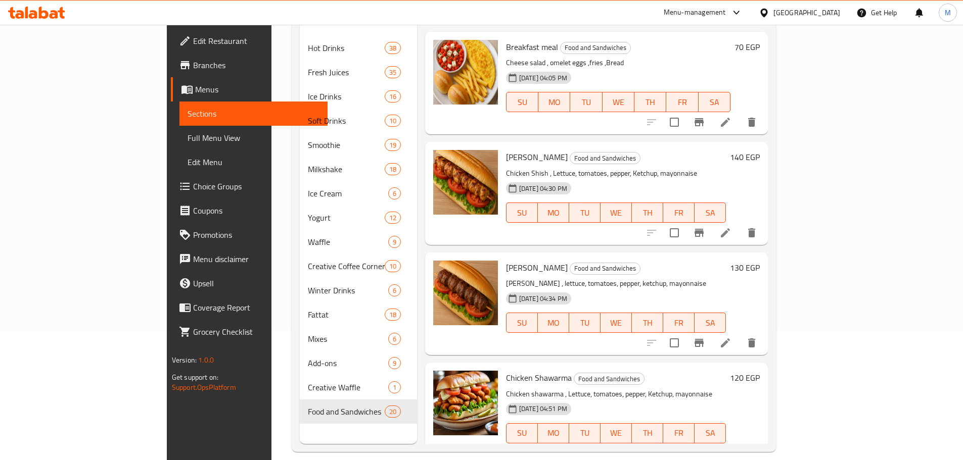
scroll to position [0, 0]
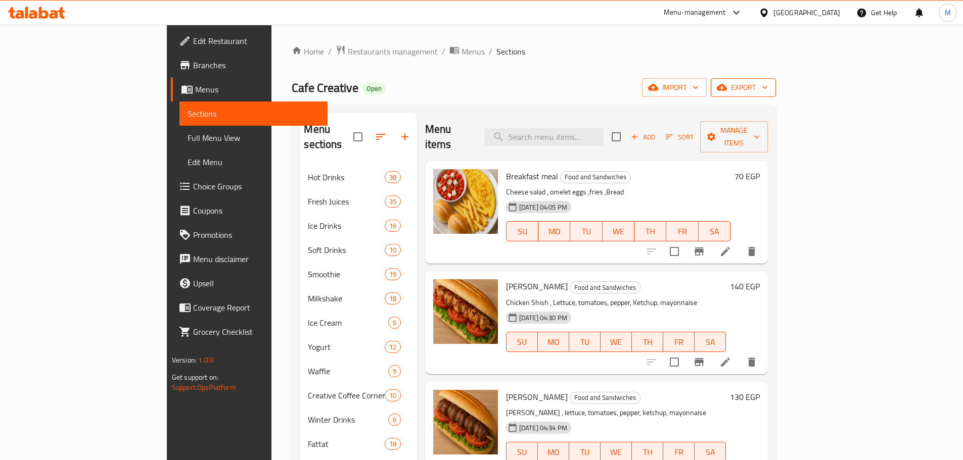
click at [768, 86] on span "export" at bounding box center [743, 87] width 49 height 13
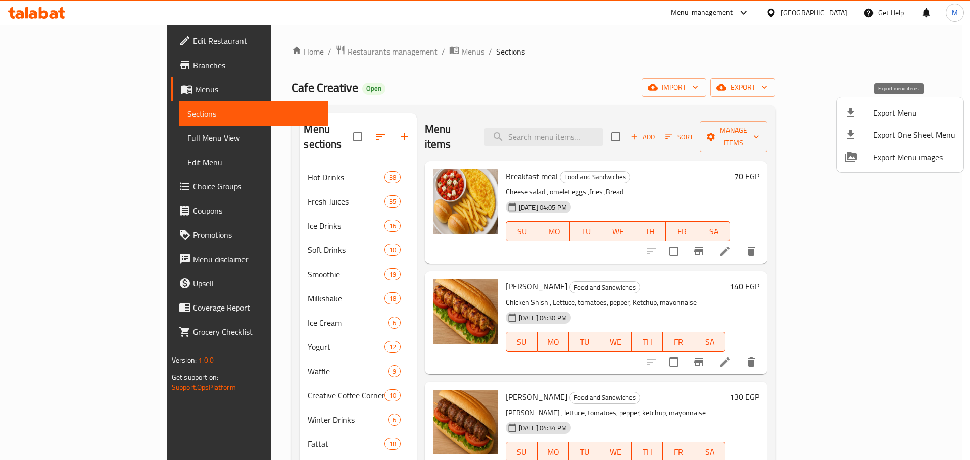
click at [917, 116] on span "Export Menu" at bounding box center [914, 113] width 82 height 12
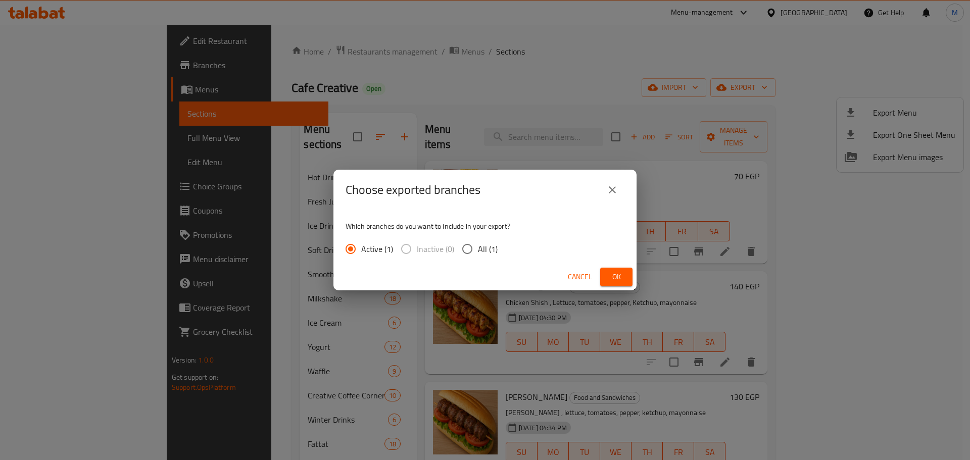
click at [473, 247] on input "All (1)" at bounding box center [467, 249] width 21 height 21
radio input "true"
click at [620, 276] on span "Ok" at bounding box center [617, 277] width 16 height 13
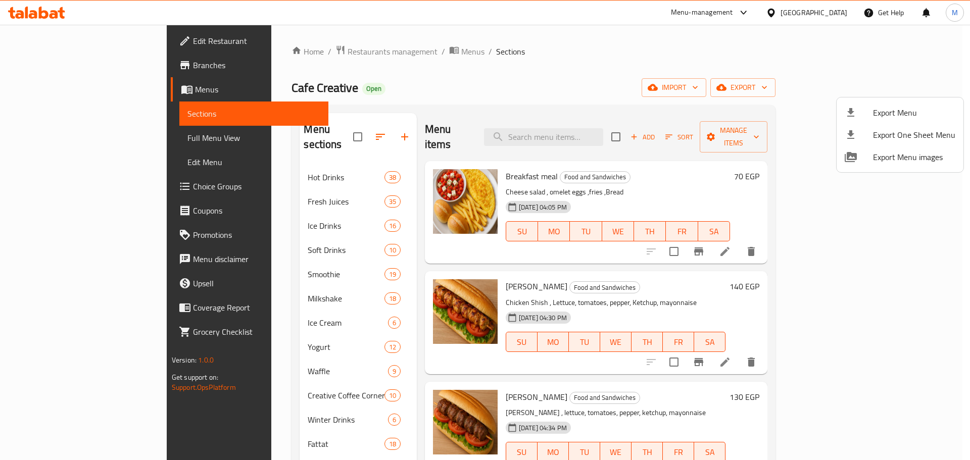
click at [550, 50] on div at bounding box center [485, 230] width 970 height 460
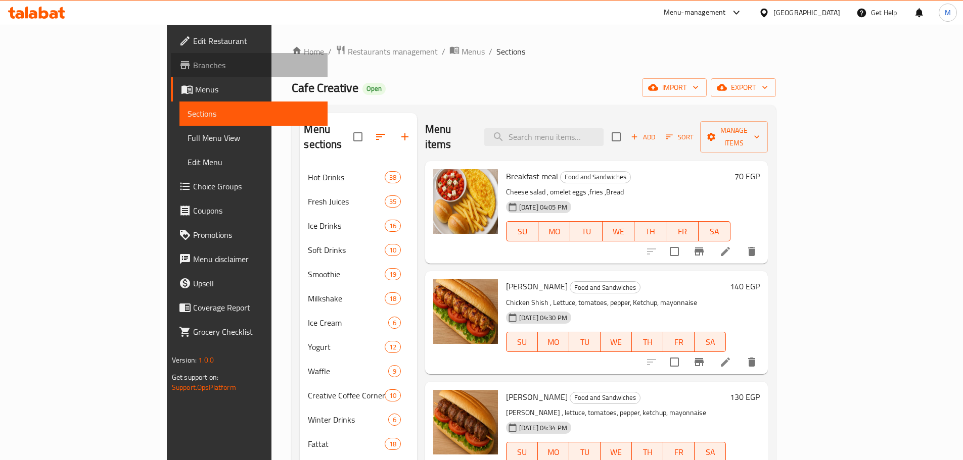
click at [193, 68] on span "Branches" at bounding box center [256, 65] width 126 height 12
